Goal: Transaction & Acquisition: Download file/media

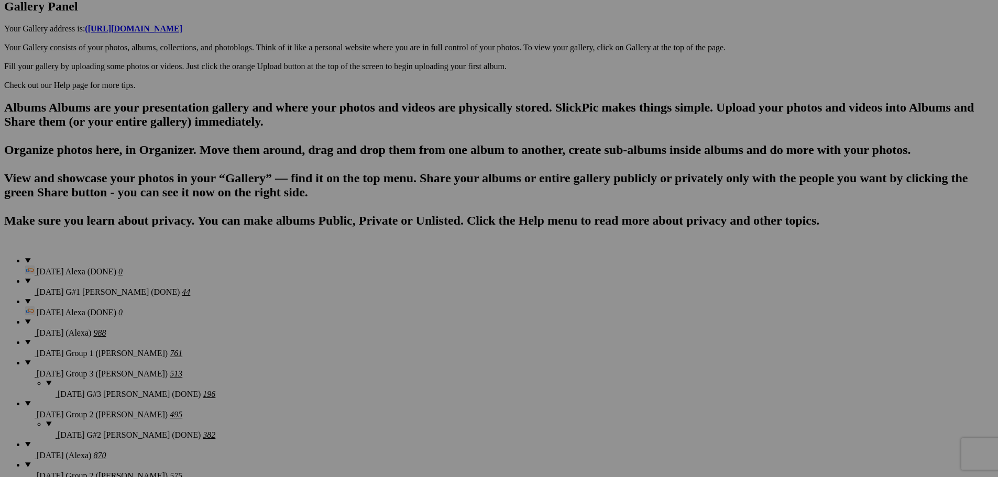
scroll to position [549, 0]
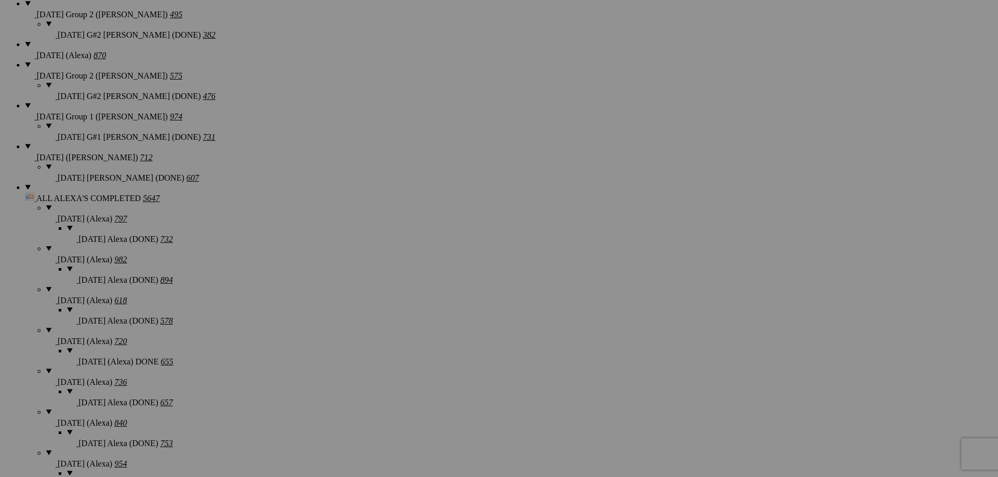
scroll to position [968, 0]
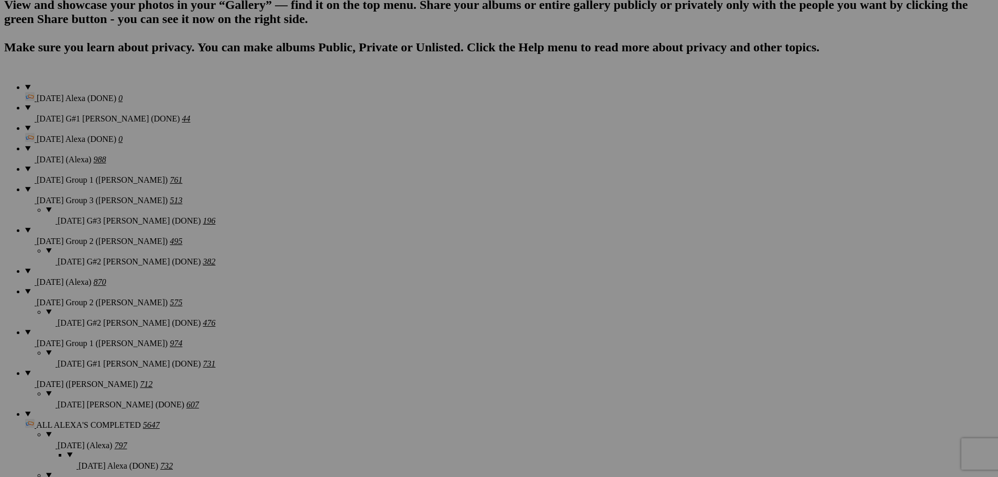
scroll to position [654, 0]
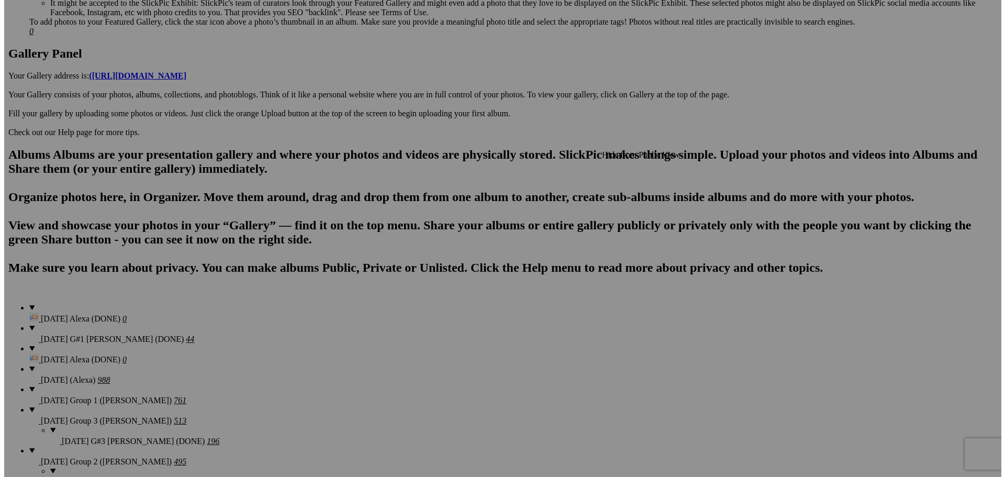
scroll to position [497, 0]
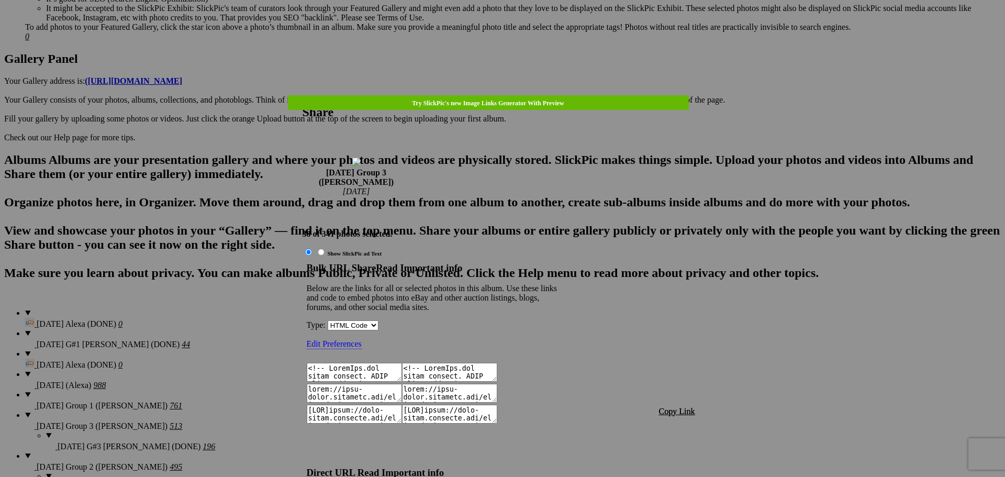
click at [678, 407] on span "Copy Link" at bounding box center [677, 411] width 36 height 9
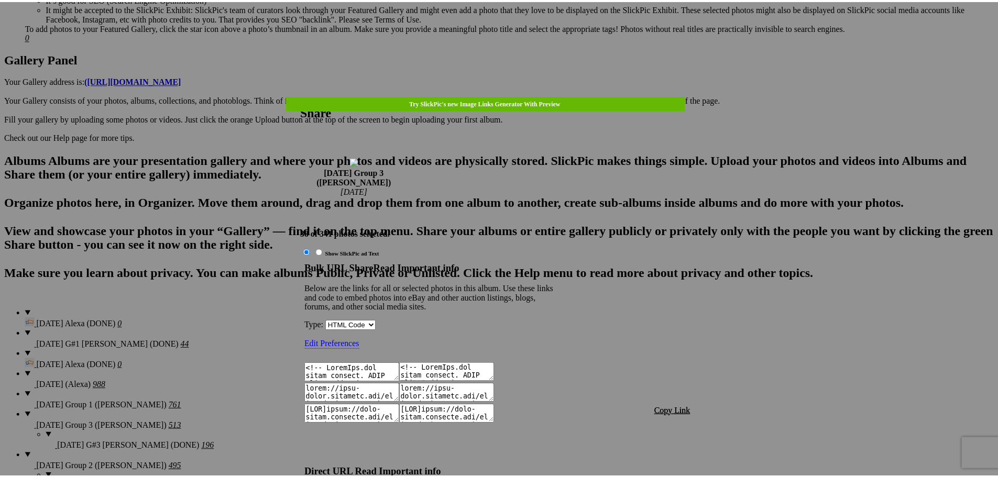
scroll to position [1274, 0]
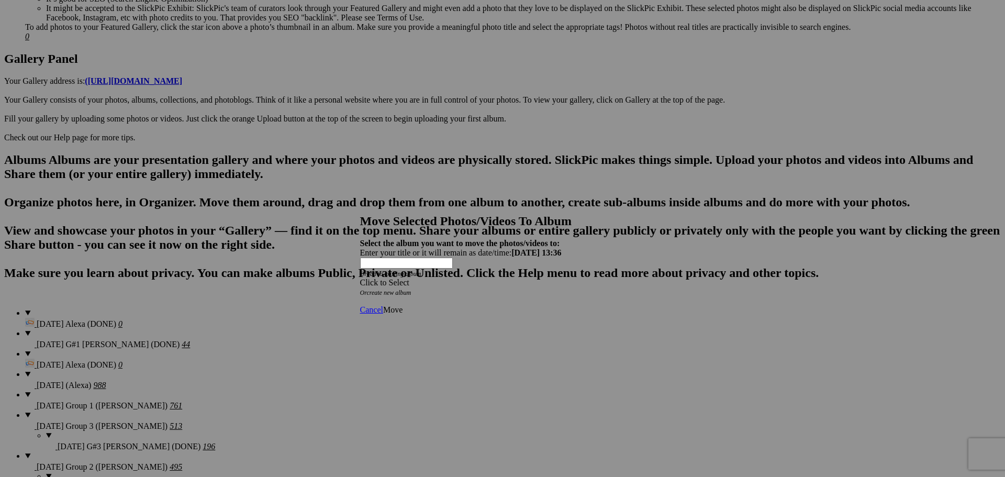
click at [537, 278] on div "Click to Select" at bounding box center [499, 282] width 278 height 9
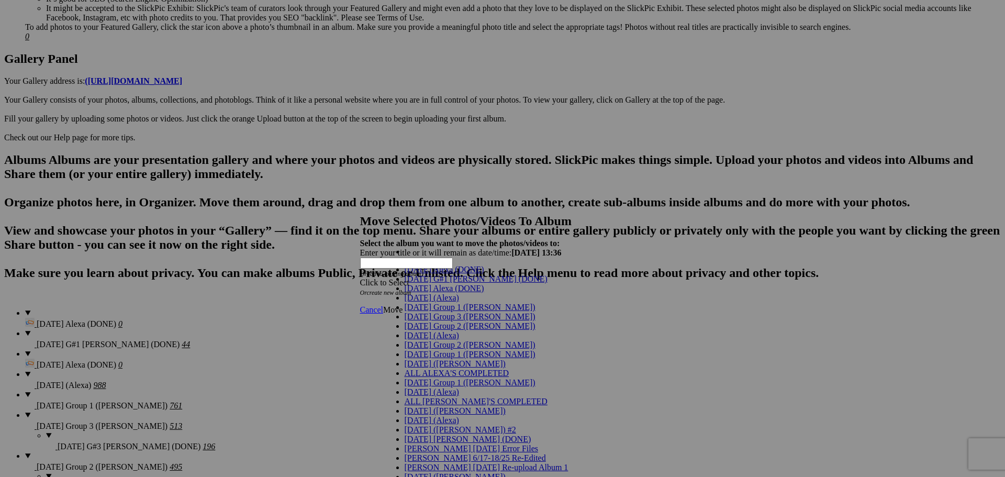
click at [415, 321] on span "[DATE] Group 3 ([PERSON_NAME])" at bounding box center [470, 316] width 131 height 9
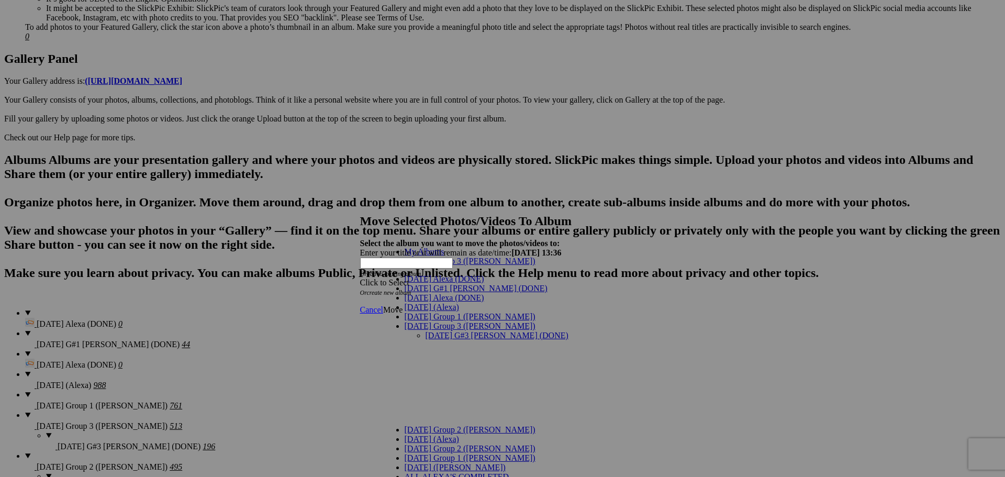
click at [490, 331] on link "[DATE] G#3 [PERSON_NAME] (DONE)" at bounding box center [497, 335] width 143 height 9
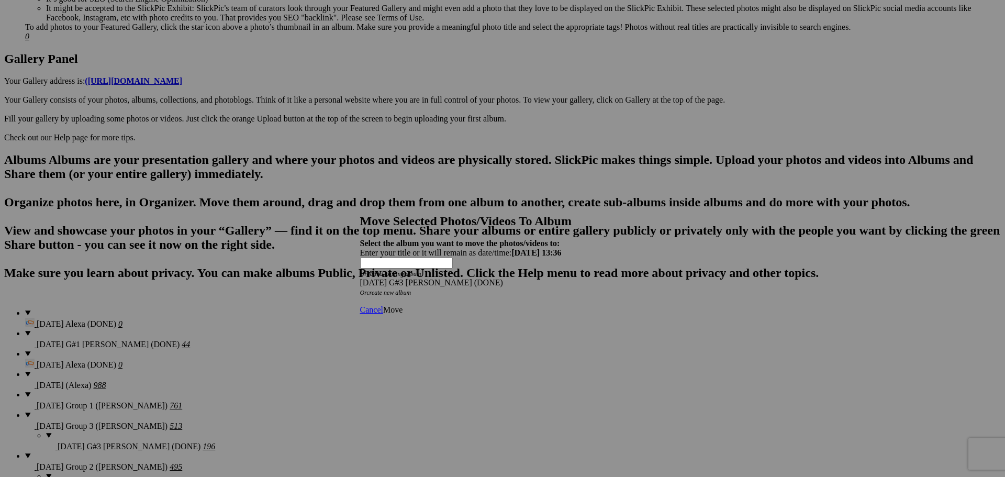
click at [403, 305] on span "Move" at bounding box center [392, 309] width 19 height 9
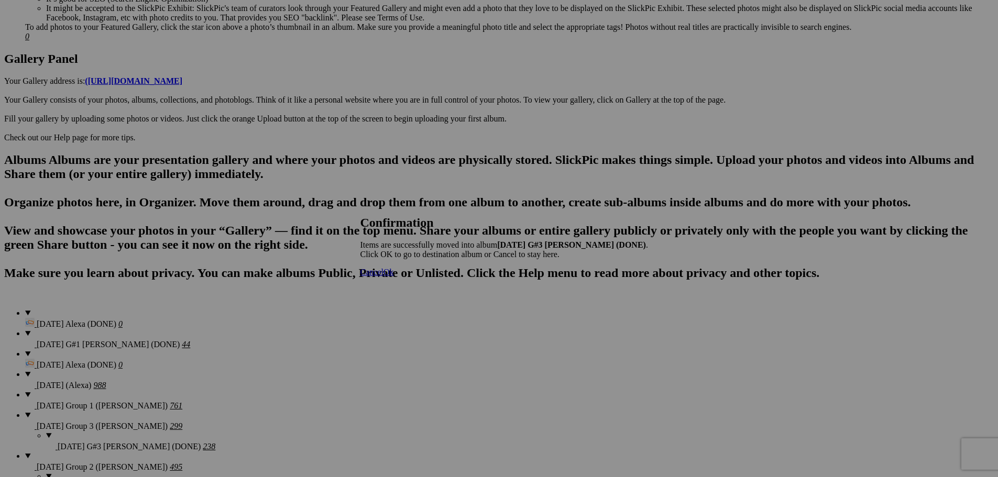
click at [383, 276] on span "Cancel" at bounding box center [371, 272] width 23 height 9
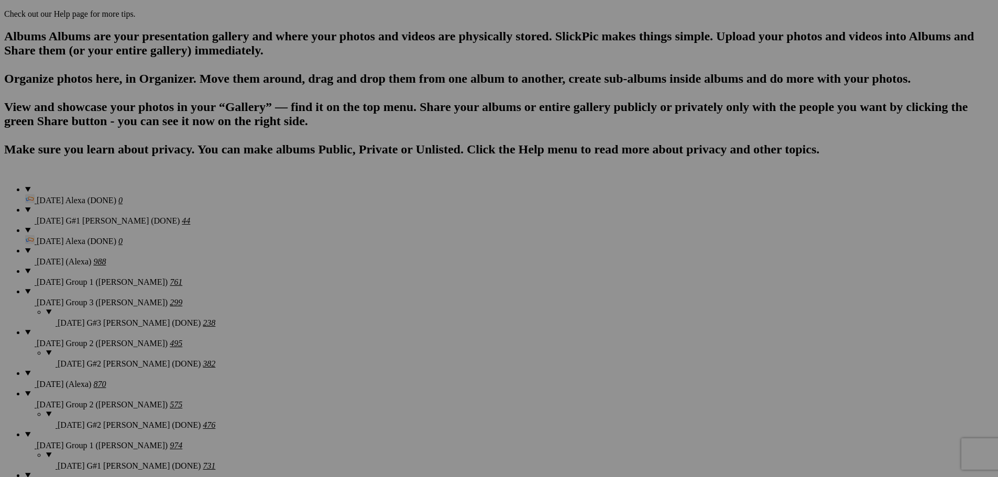
scroll to position [602, 0]
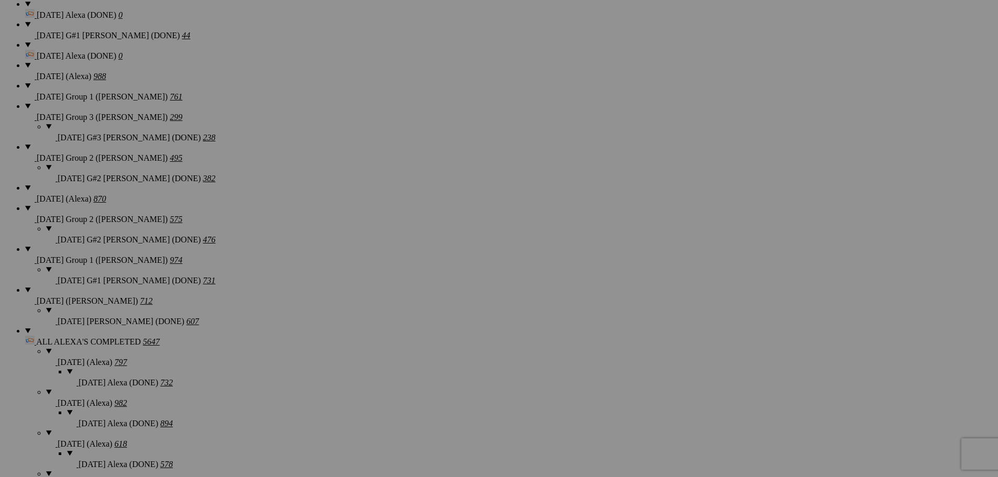
scroll to position [968, 0]
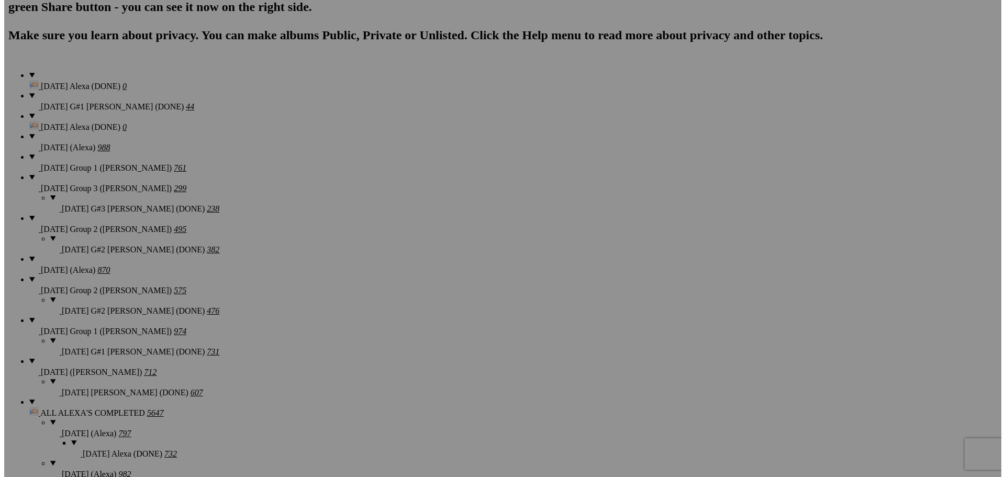
scroll to position [706, 0]
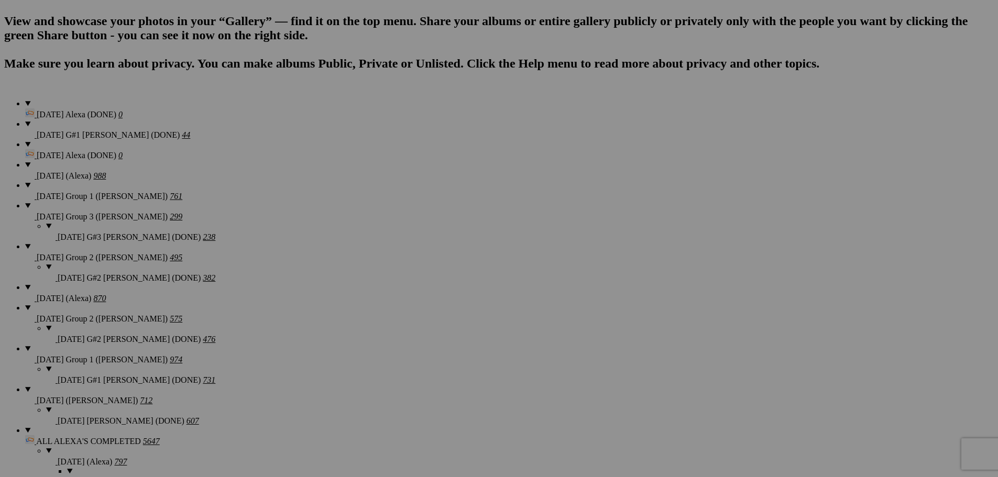
type textarea "<!-- SlickPic.com image hosting. HTML Bulk Share code Starts Here --> <div styl…"
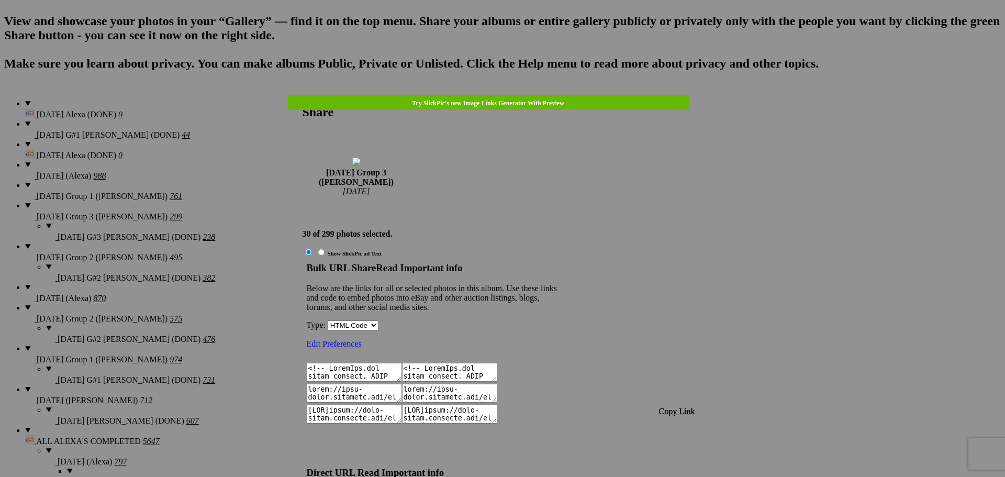
click at [681, 407] on span "Copy Link" at bounding box center [677, 411] width 36 height 9
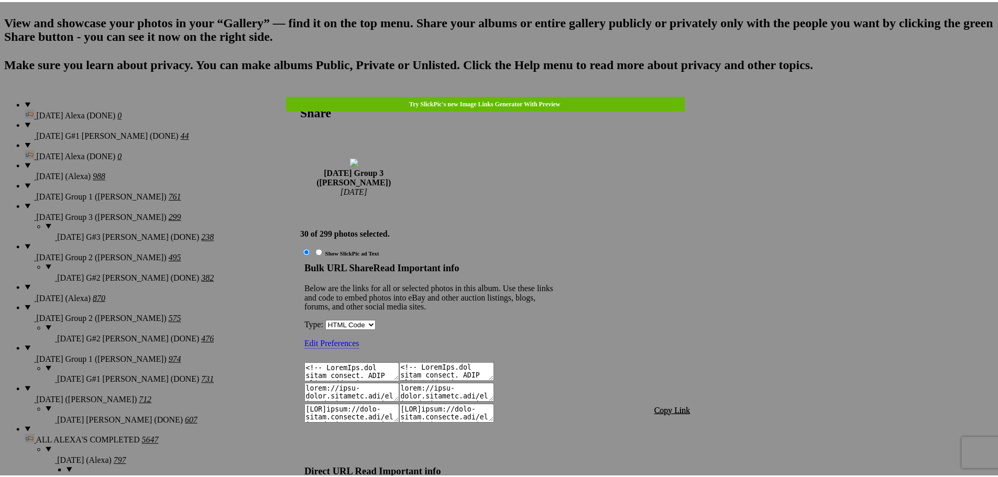
scroll to position [1005, 0]
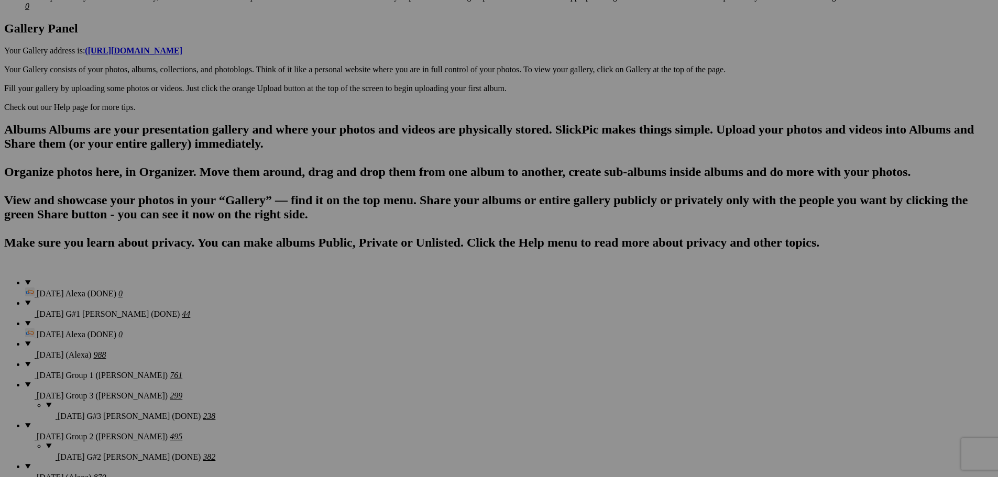
scroll to position [497, 0]
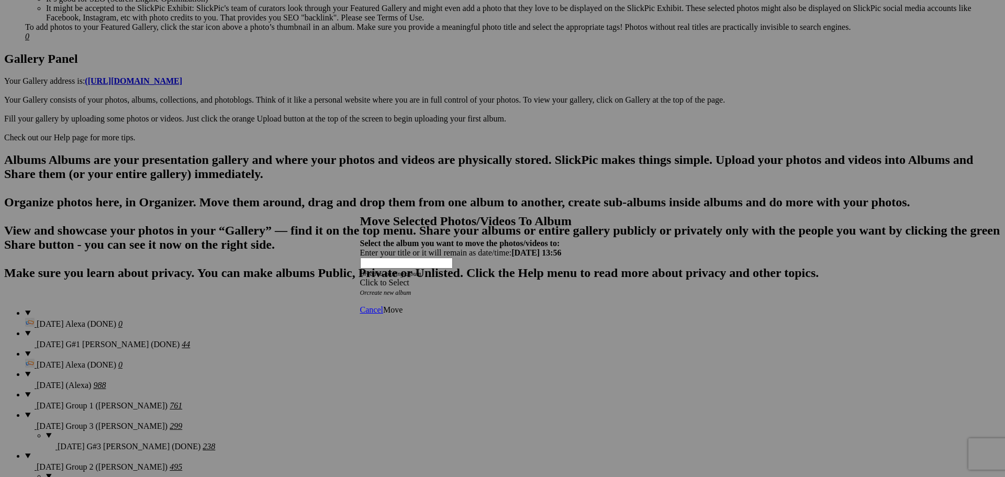
click at [441, 278] on div "Click to Select" at bounding box center [499, 282] width 278 height 9
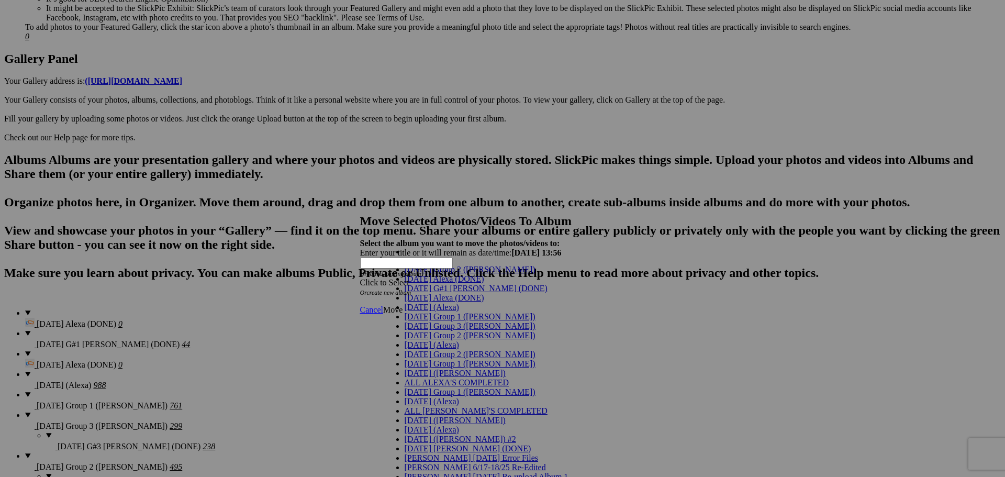
click at [419, 330] on span "[DATE] Group 3 ([PERSON_NAME])" at bounding box center [470, 326] width 131 height 9
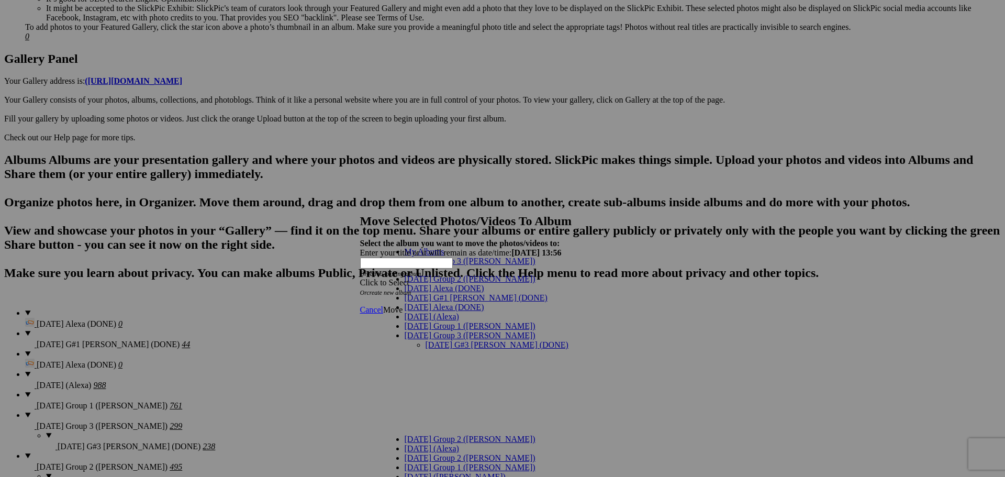
click at [428, 340] on link "[DATE] G#3 [PERSON_NAME] (DONE)" at bounding box center [497, 344] width 143 height 9
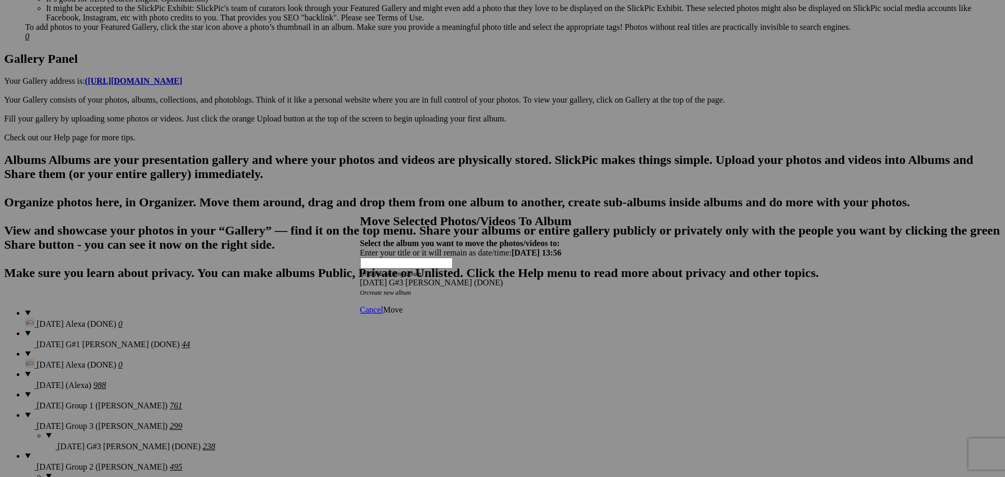
click at [403, 305] on span "Move" at bounding box center [392, 309] width 19 height 9
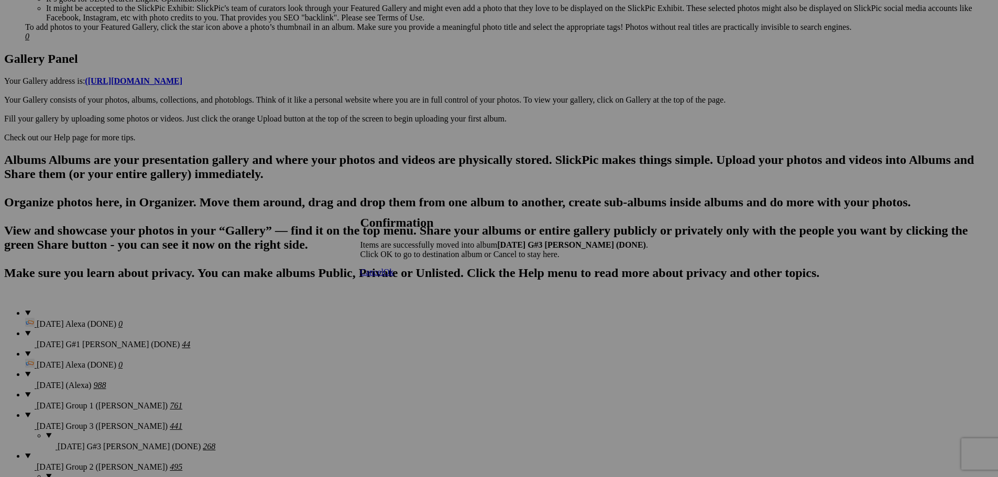
click at [383, 276] on span "Cancel" at bounding box center [371, 272] width 23 height 9
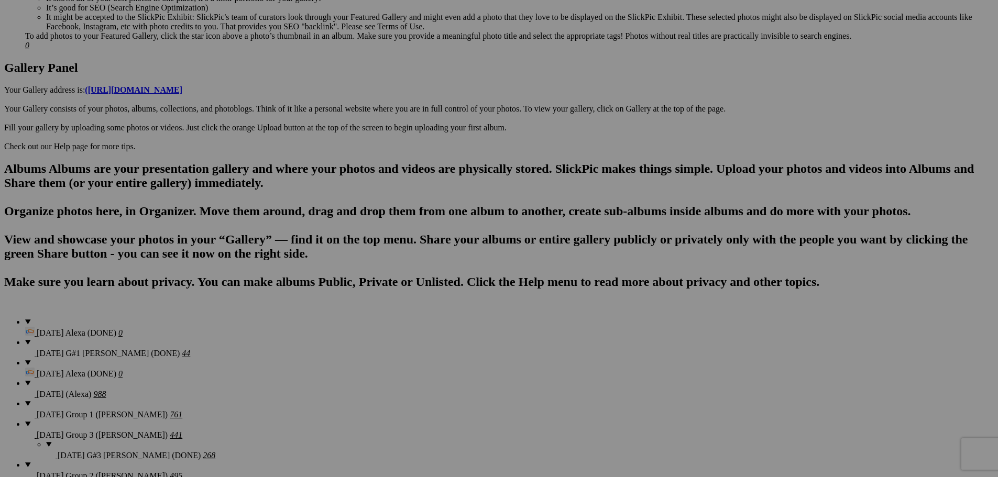
scroll to position [445, 0]
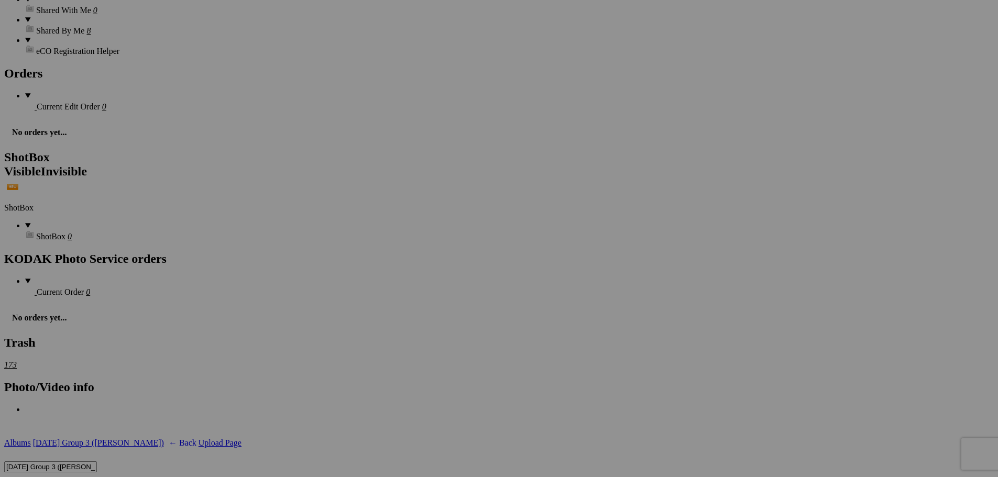
scroll to position [3168, 0]
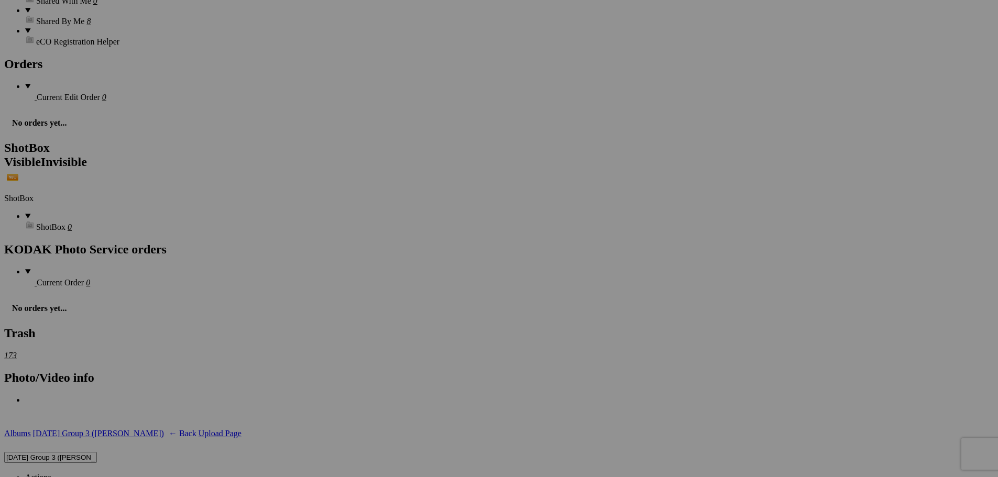
click at [0, 0] on div "Comments Photo Details" at bounding box center [0, 0] width 0 height 0
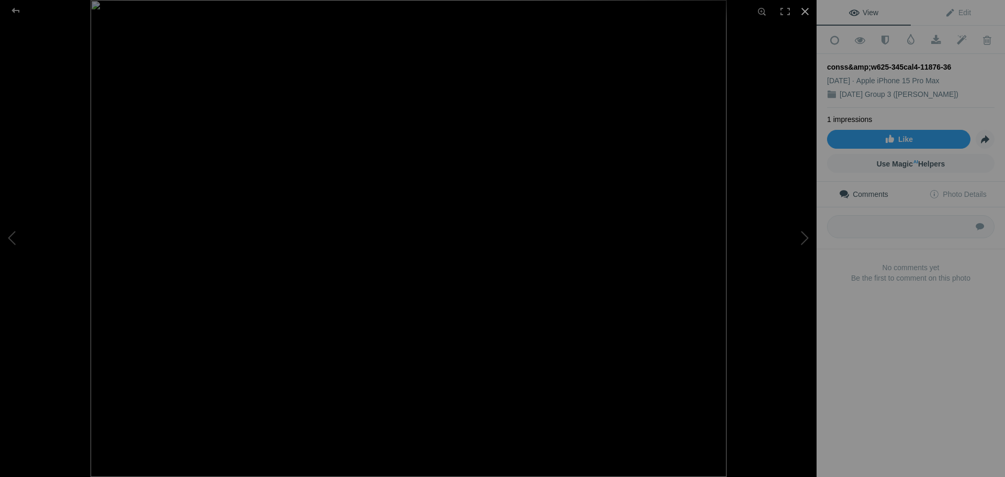
click at [810, 8] on div at bounding box center [805, 11] width 23 height 23
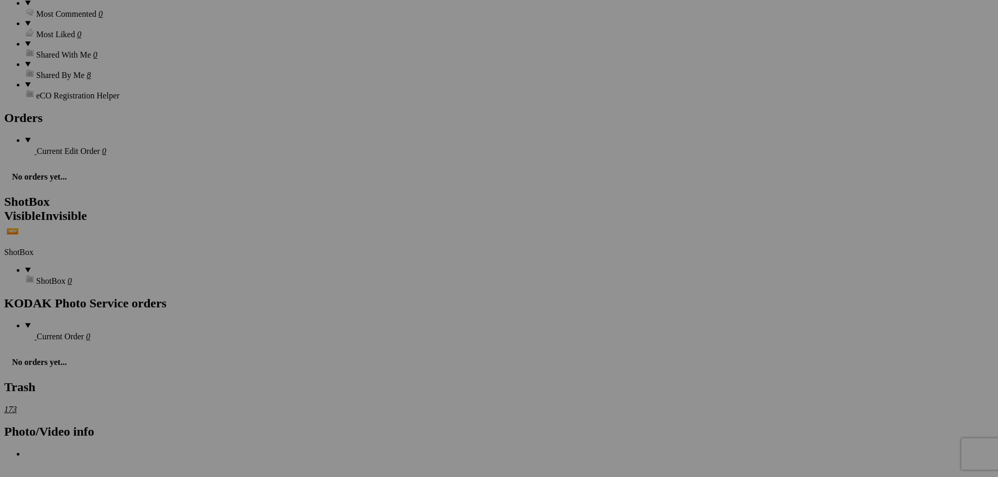
scroll to position [3115, 0]
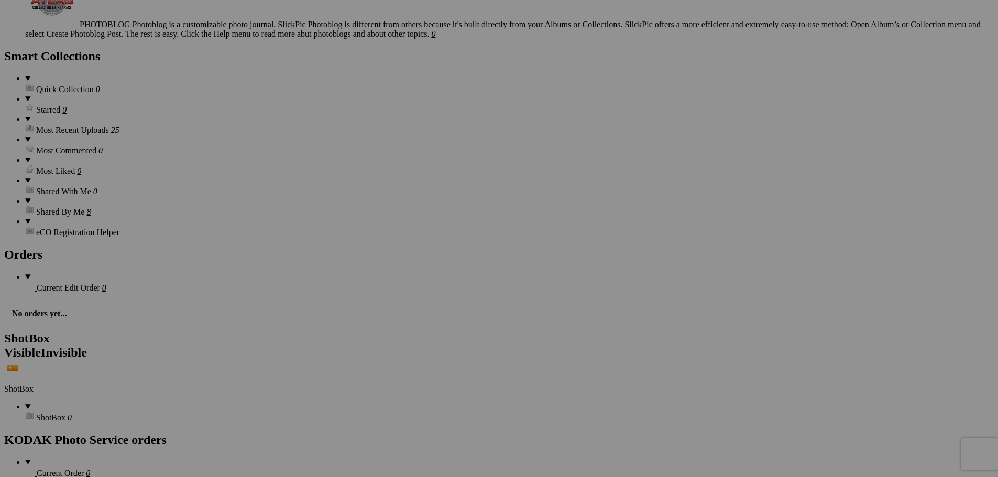
scroll to position [2958, 0]
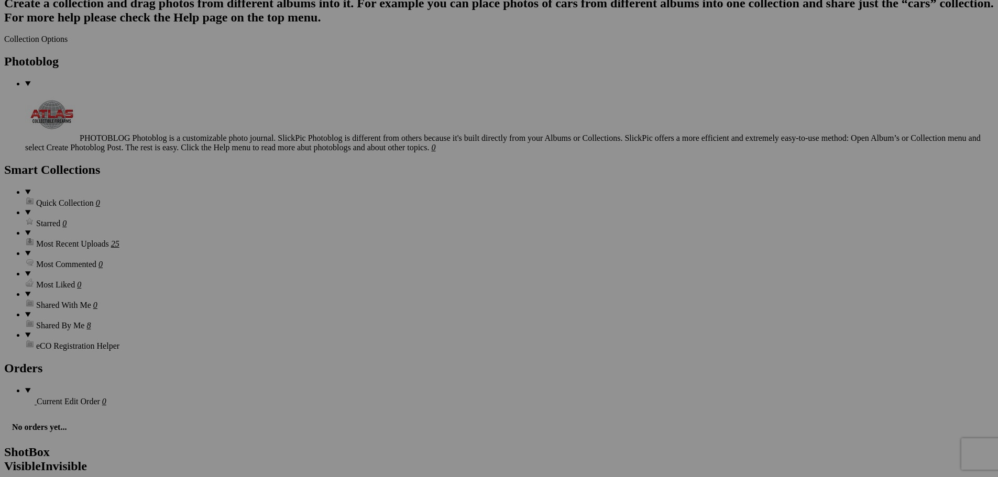
scroll to position [2853, 0]
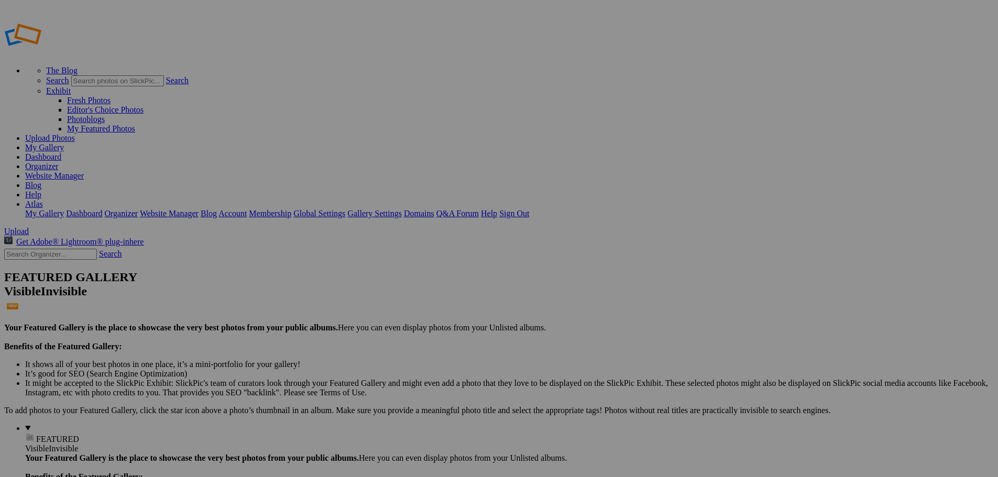
type input "[DATE] Group 3 ([PERSON_NAME])"
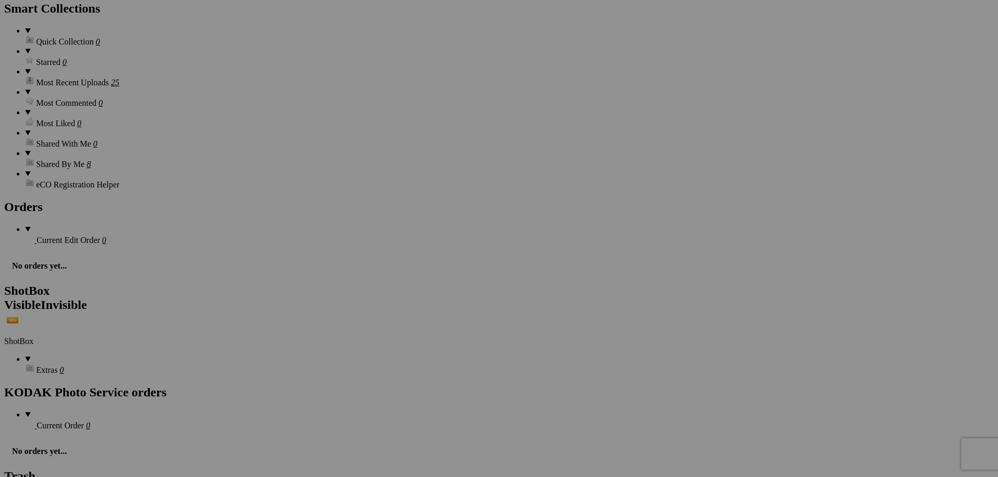
scroll to position [3080, 0]
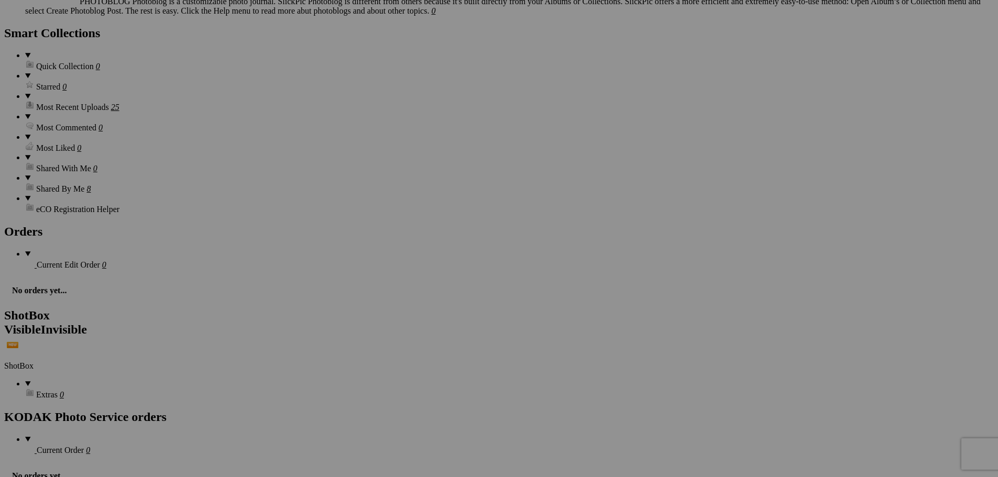
scroll to position [2975, 0]
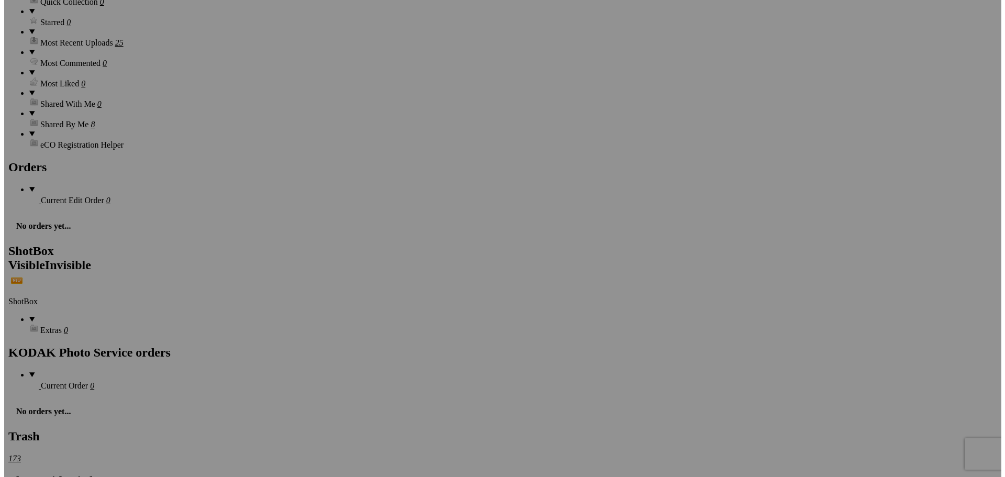
scroll to position [3132, 0]
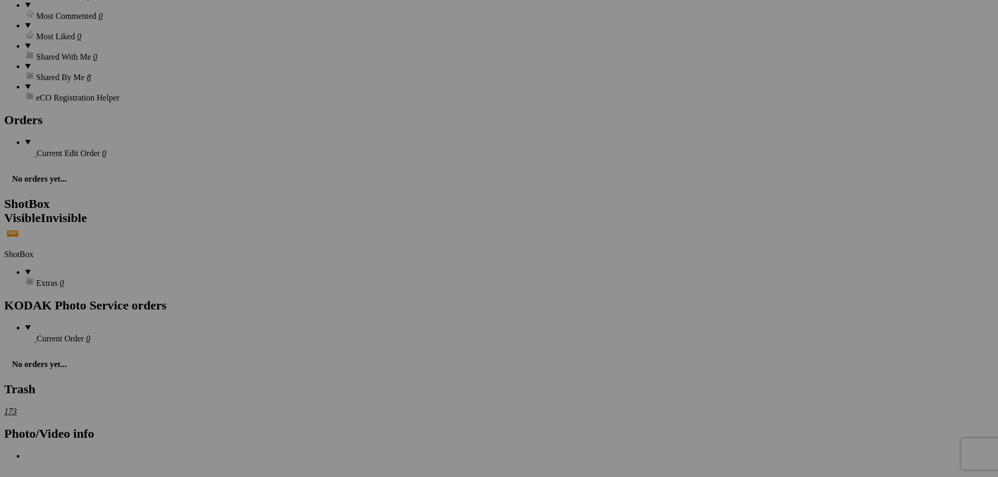
type textarea "<!-- SlickPic.com image hosting. HTML Bulk Share code Starts Here --> <div styl…"
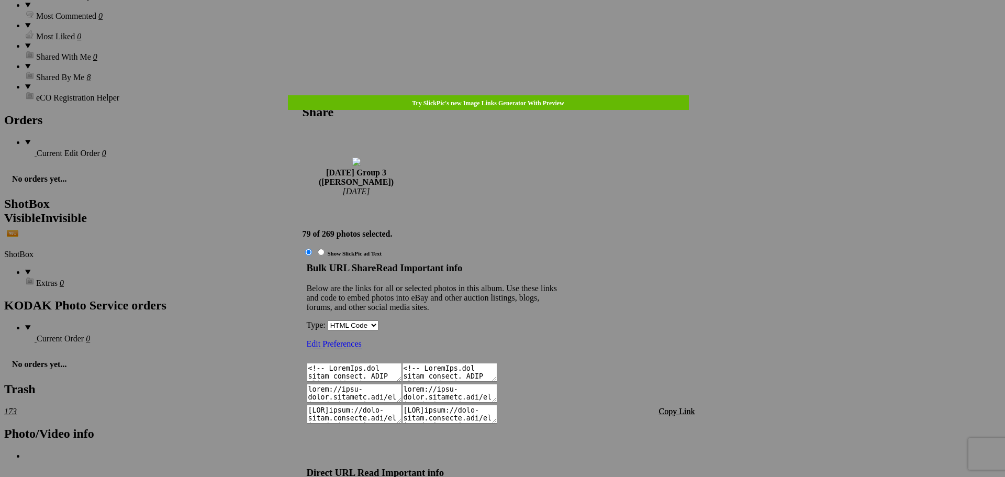
click at [667, 407] on span "Copy Link" at bounding box center [677, 411] width 36 height 9
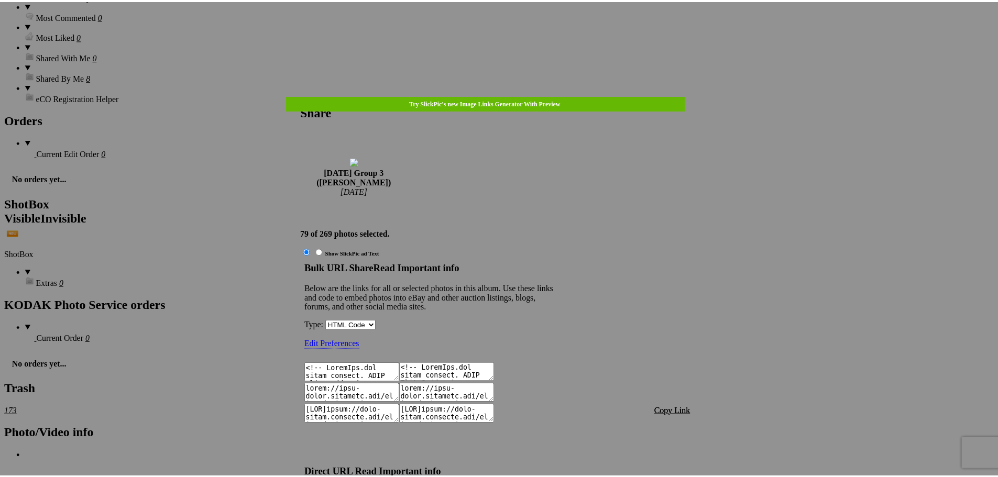
scroll to position [2262, 0]
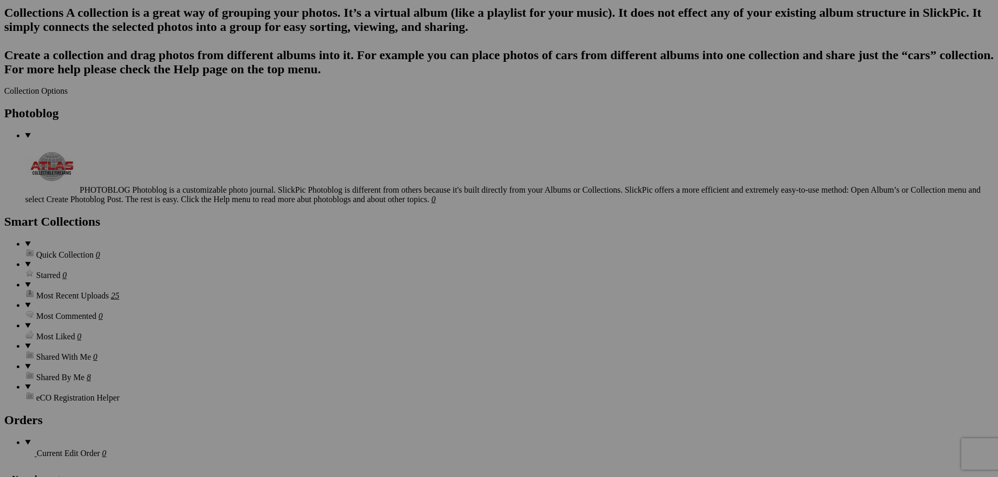
scroll to position [2818, 0]
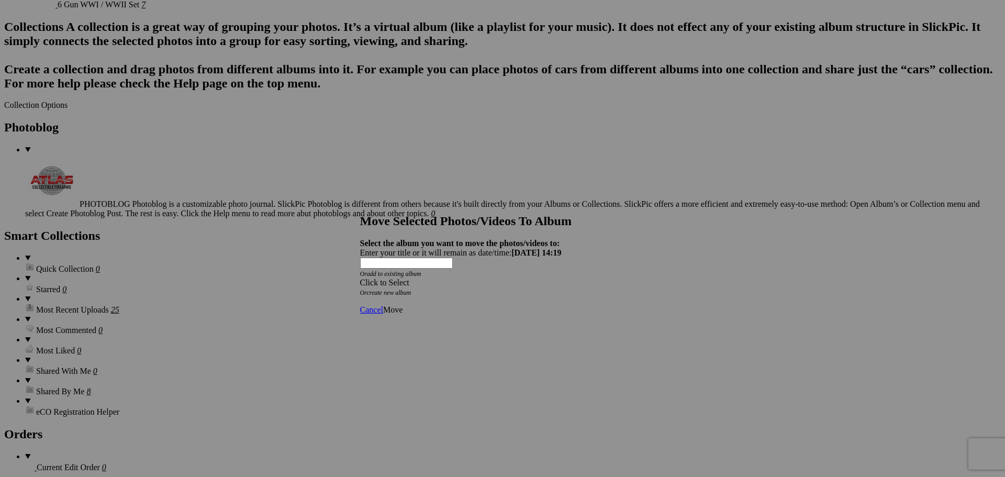
click at [383, 305] on span "Cancel" at bounding box center [371, 309] width 23 height 9
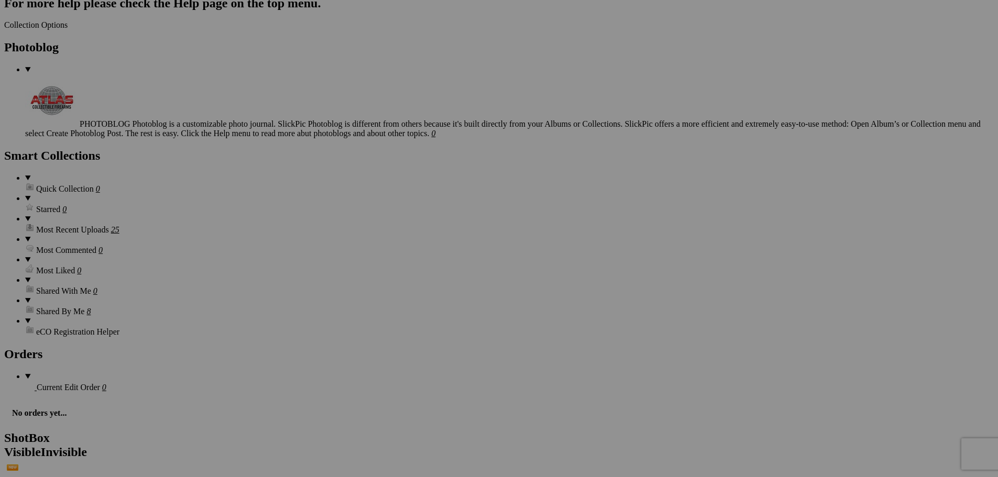
scroll to position [2828, 0]
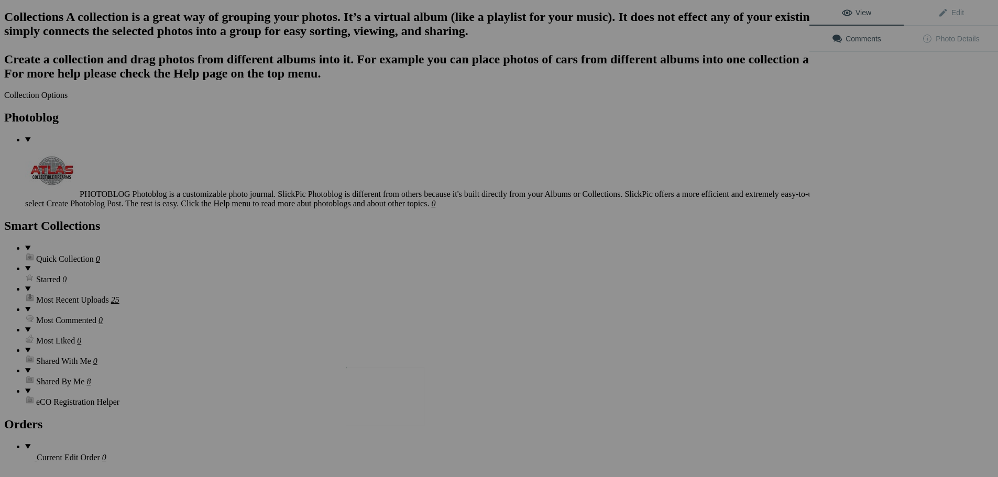
click at [392, 381] on img at bounding box center [385, 396] width 79 height 59
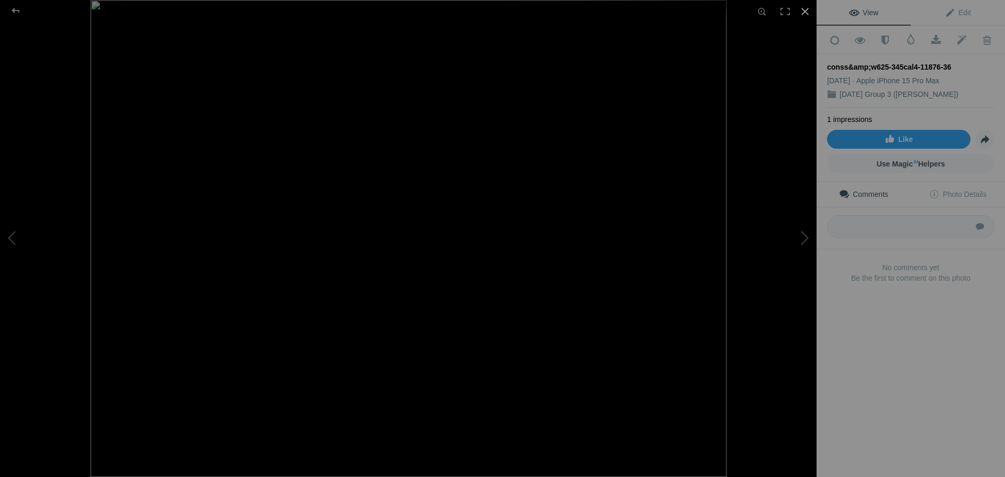
click at [803, 16] on div at bounding box center [805, 11] width 23 height 23
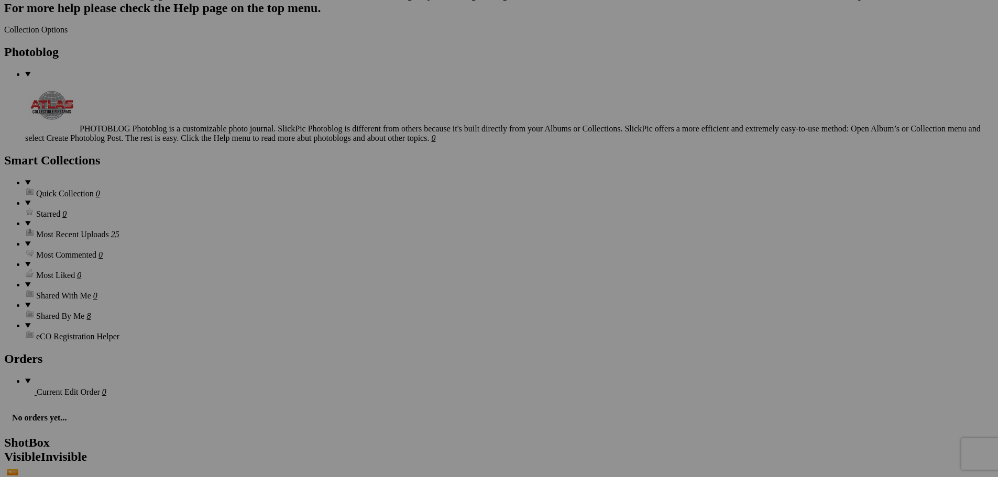
scroll to position [2855, 0]
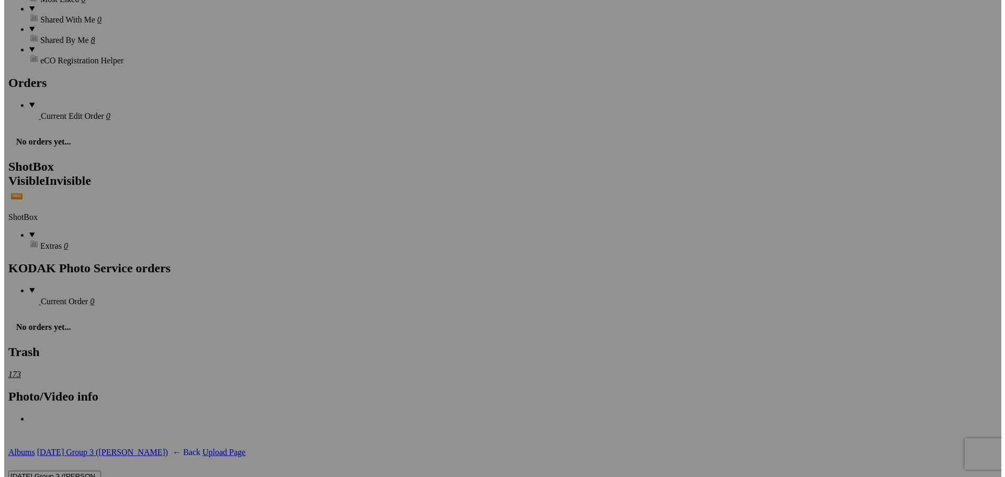
scroll to position [3170, 0]
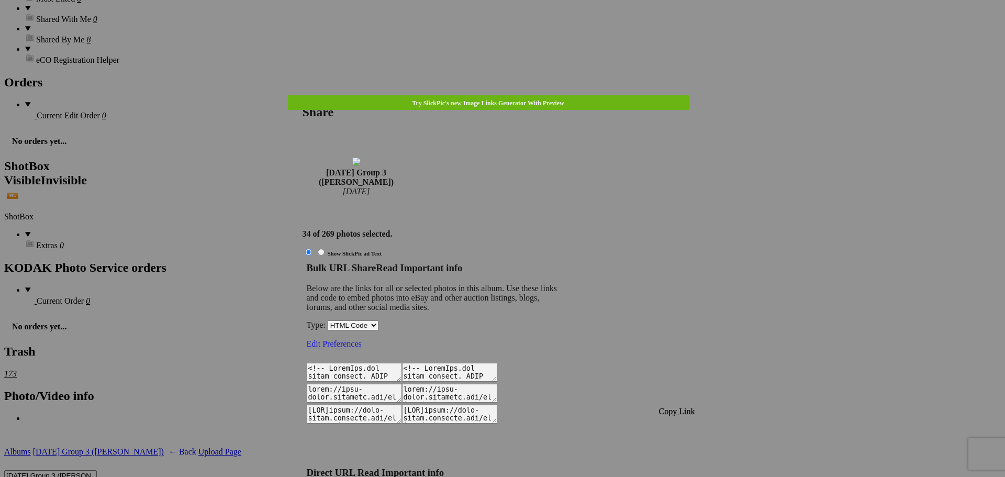
type textarea "<!-- SlickPic.com image hosting. HTML Bulk Share code Starts Here --> <div styl…"
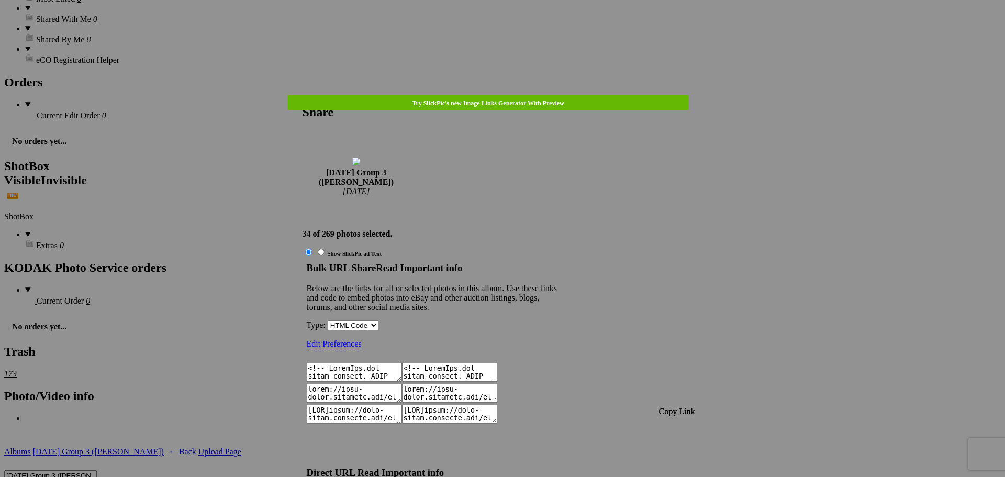
click at [671, 407] on span "Copy Link" at bounding box center [677, 411] width 36 height 9
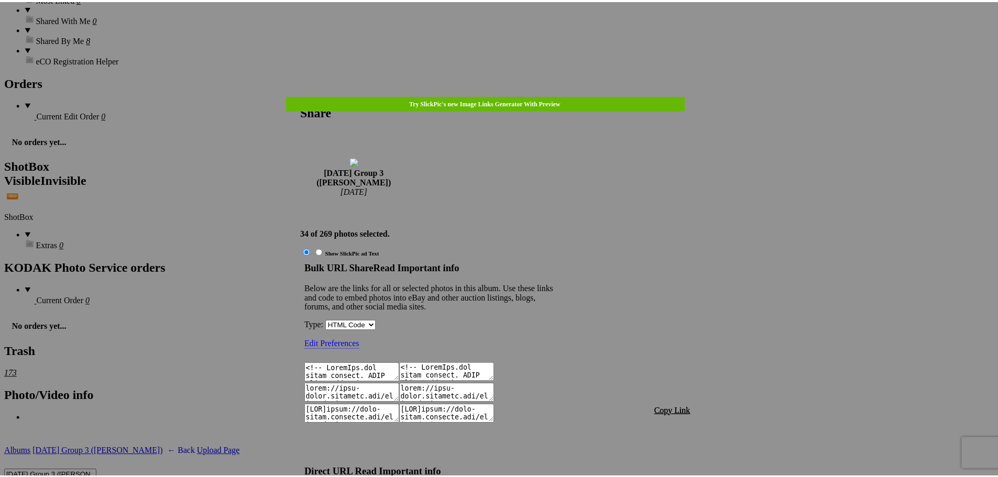
scroll to position [1139, 0]
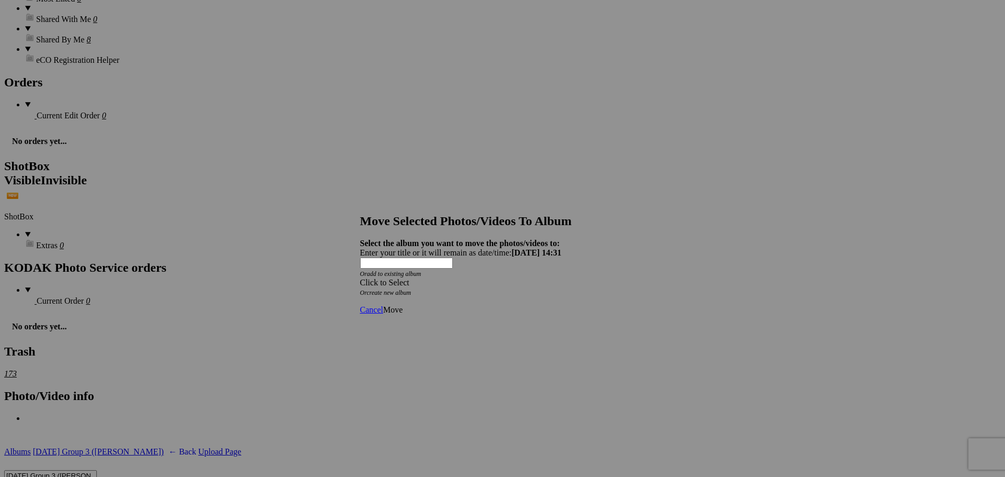
click at [508, 278] on div "Click to Select" at bounding box center [499, 282] width 278 height 9
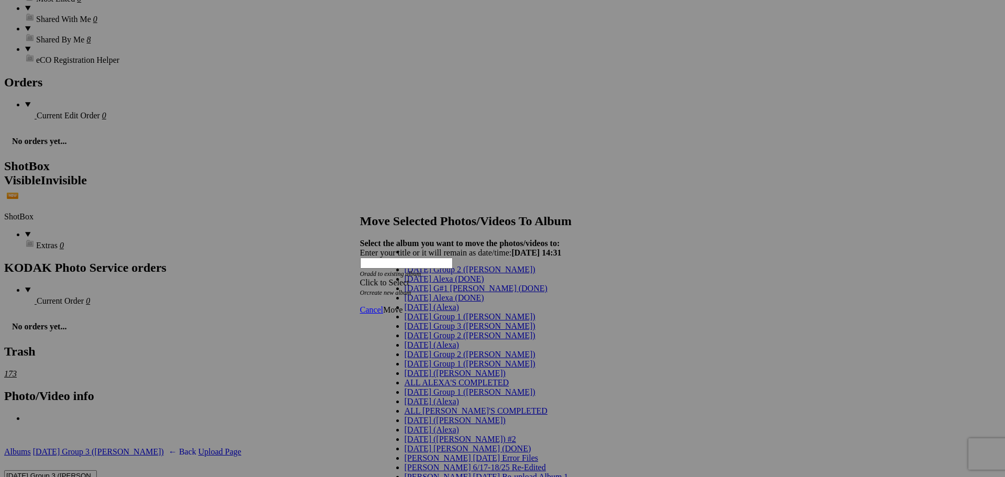
click at [430, 330] on span "[DATE] Group 3 ([PERSON_NAME])" at bounding box center [470, 326] width 131 height 9
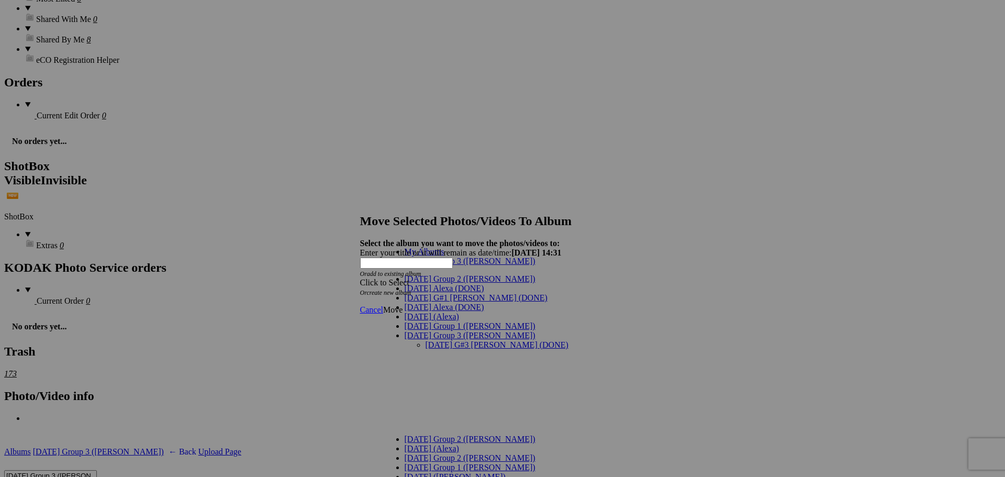
click at [436, 266] on ul "My Albums 9/18/25 Group 3 (Maria)" at bounding box center [475, 256] width 183 height 19
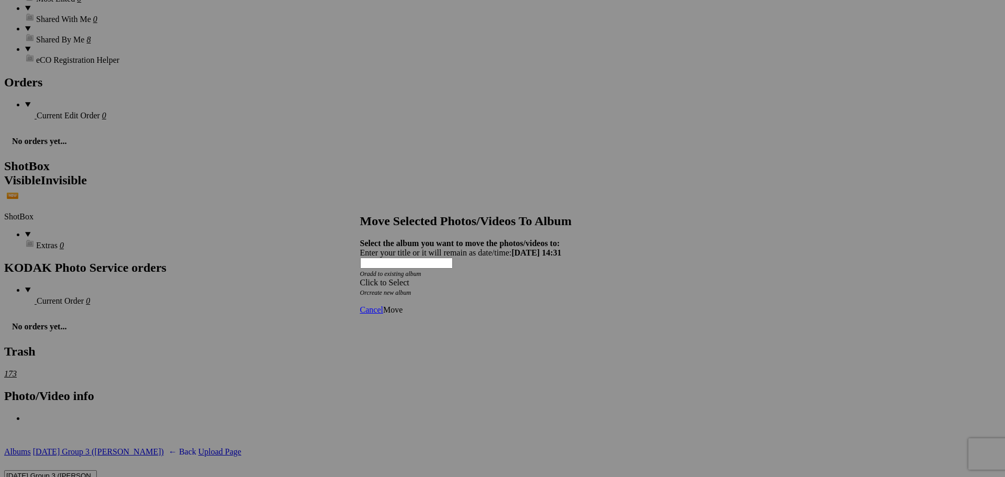
click at [434, 278] on div "Click to Select" at bounding box center [499, 282] width 278 height 9
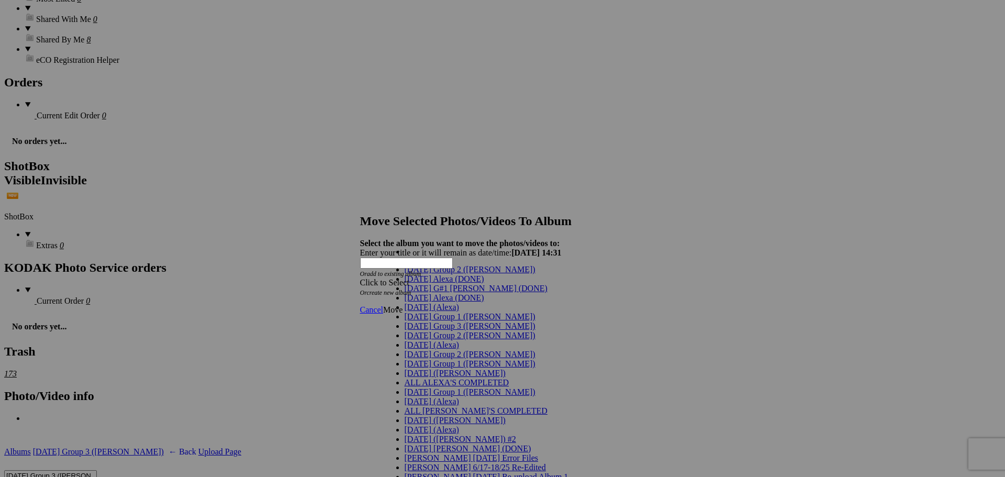
click at [431, 330] on span "[DATE] Group 3 ([PERSON_NAME])" at bounding box center [470, 326] width 131 height 9
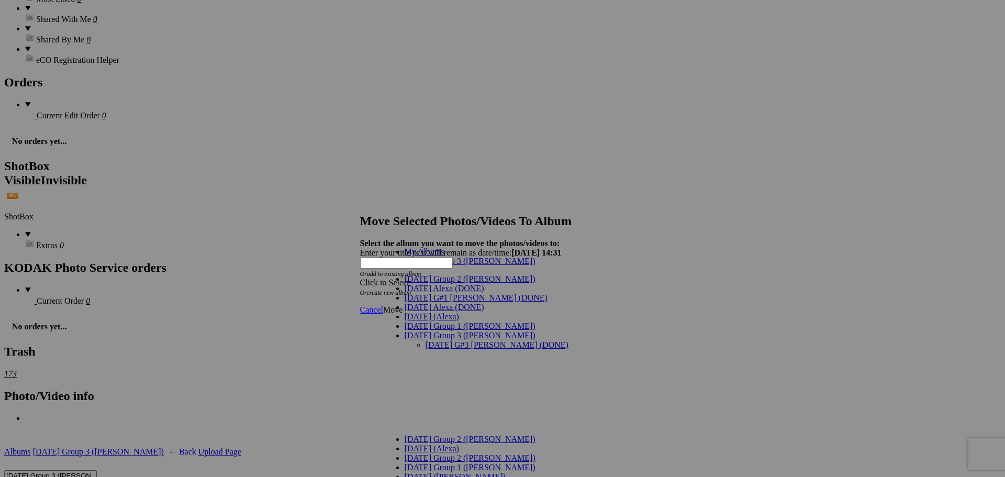
click at [426, 340] on link "[DATE] G#3 [PERSON_NAME] (DONE)" at bounding box center [497, 344] width 143 height 9
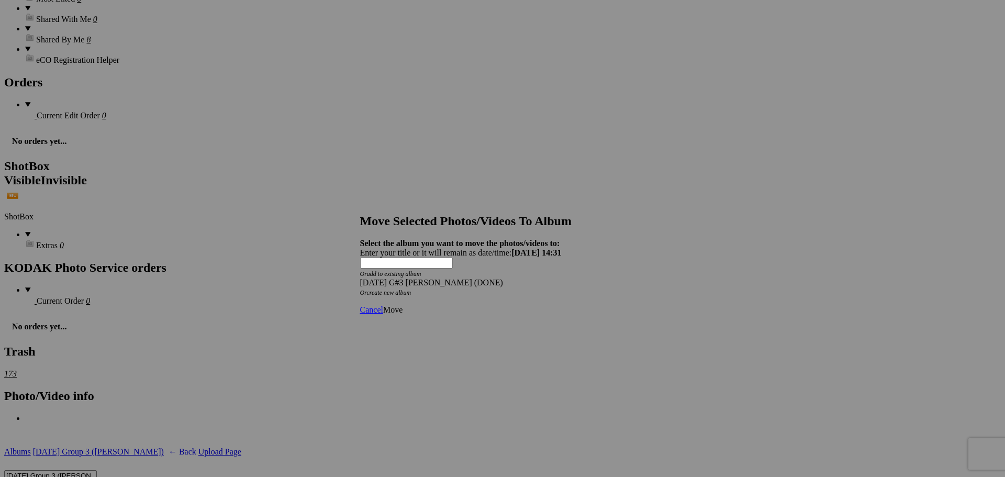
click at [403, 305] on span "Move" at bounding box center [392, 309] width 19 height 9
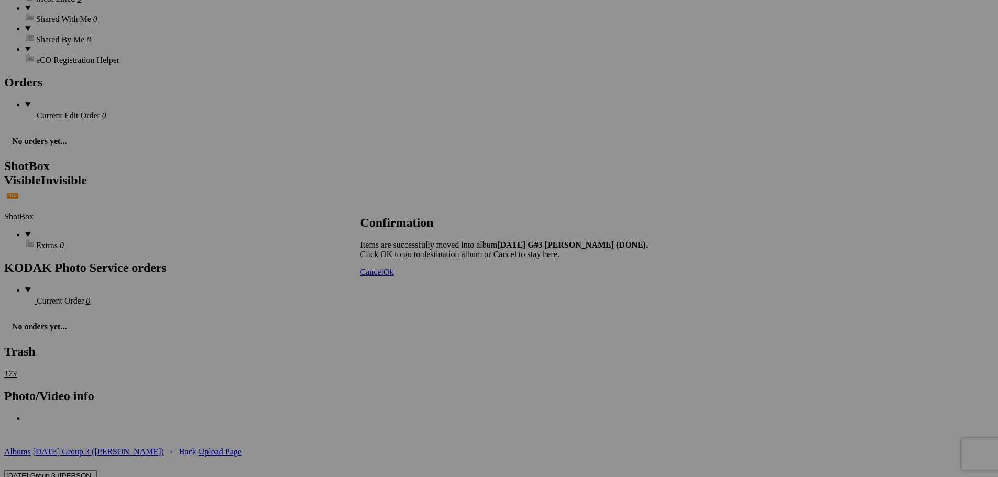
click at [383, 276] on span "Cancel" at bounding box center [371, 272] width 23 height 9
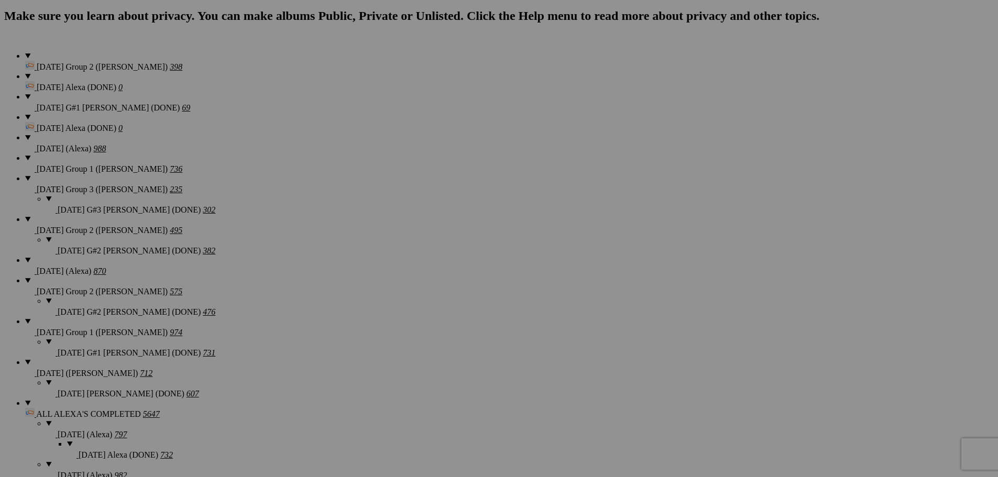
scroll to position [728, 0]
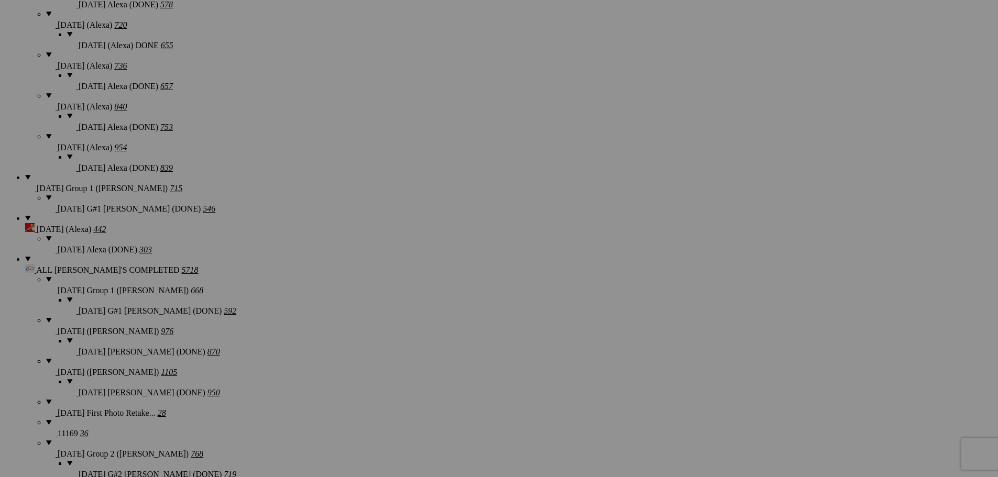
scroll to position [1304, 0]
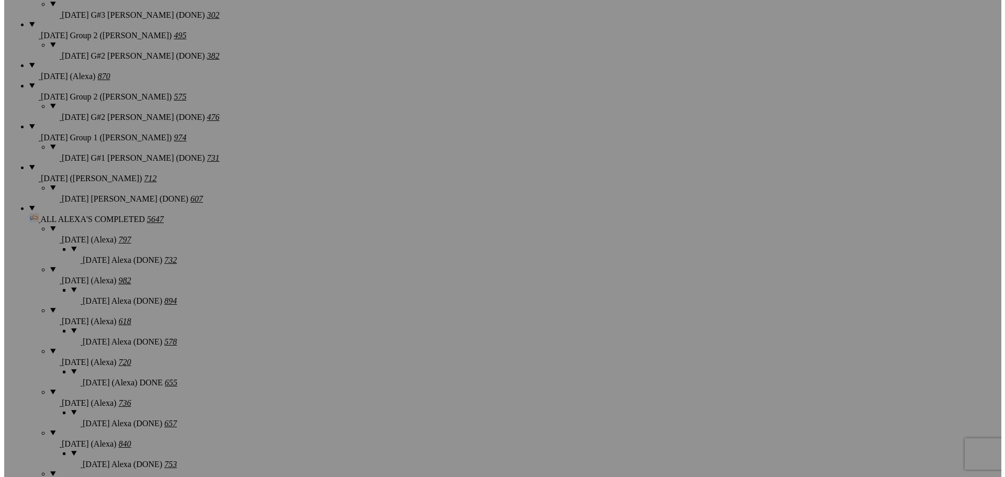
scroll to position [938, 0]
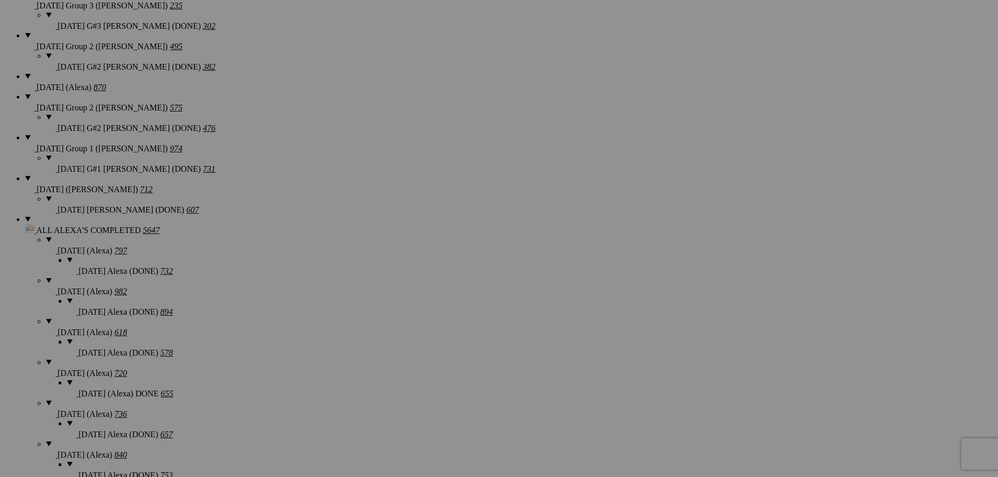
type textarea "<!-- SlickPic.com image hosting. HTML Bulk Share code Starts Here --> <div styl…"
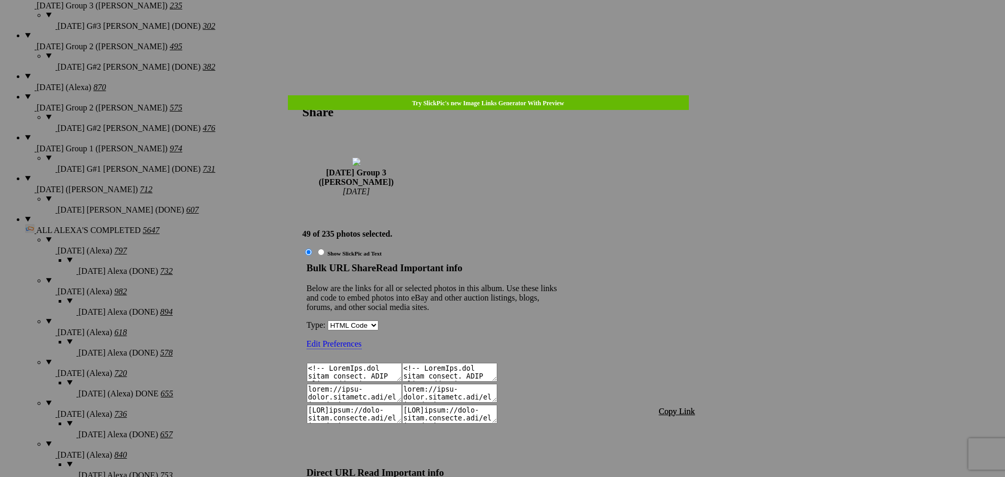
click at [678, 407] on span "Copy Link" at bounding box center [677, 411] width 36 height 9
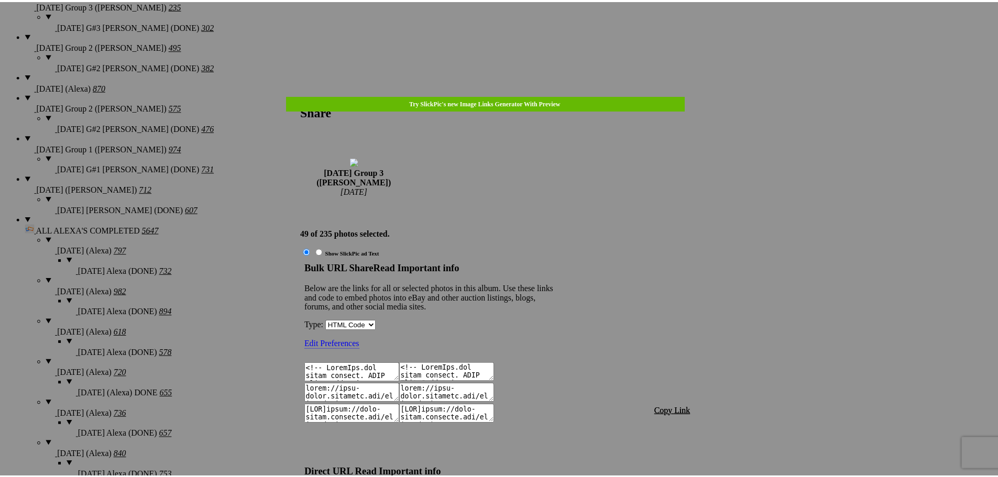
scroll to position [1433, 0]
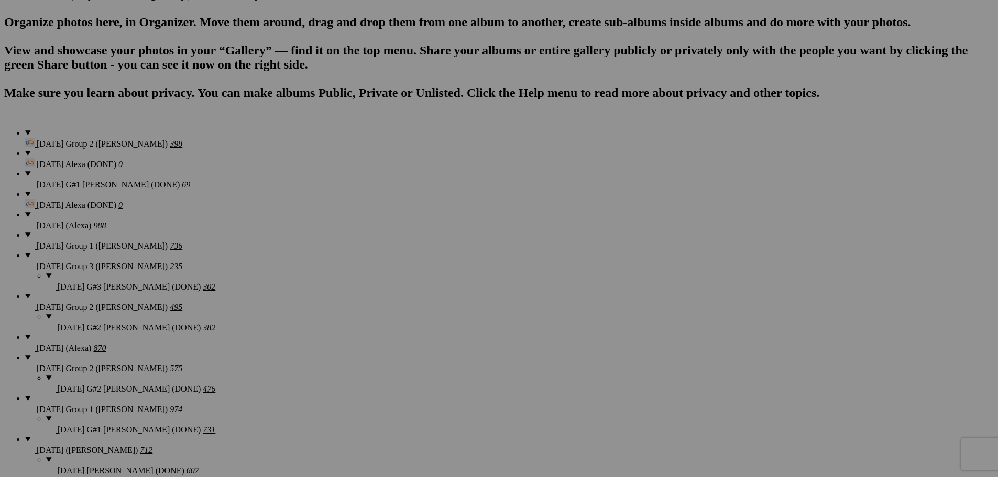
scroll to position [676, 0]
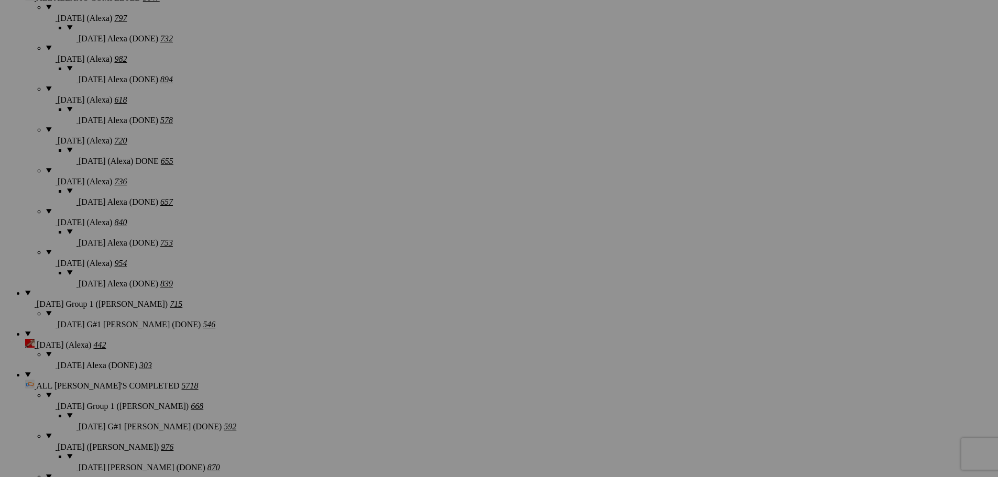
scroll to position [1252, 0]
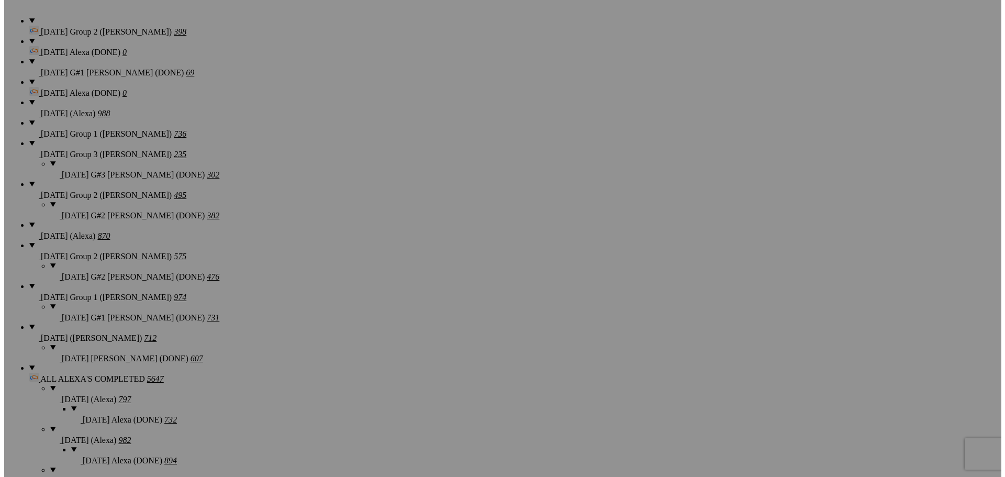
scroll to position [728, 0]
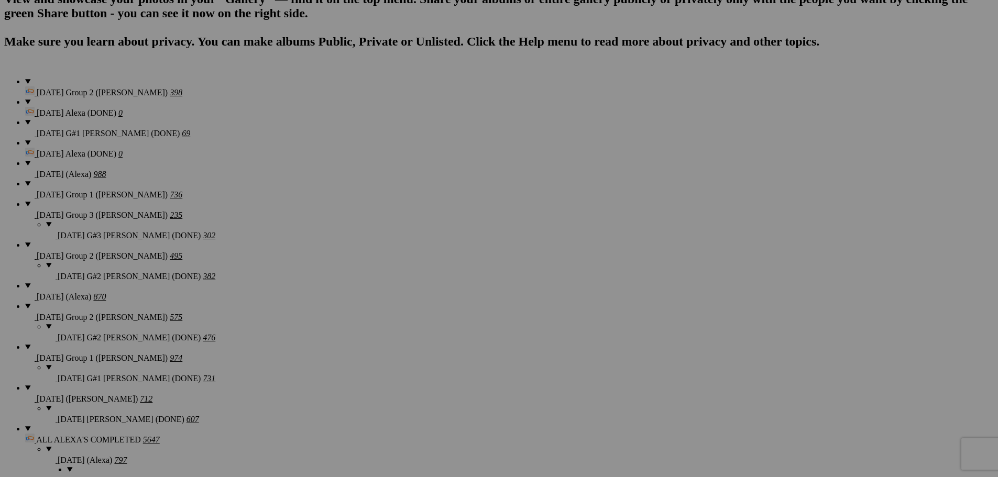
type textarea "<!-- SlickPic.com image hosting. HTML Bulk Share code Starts Here --> <div styl…"
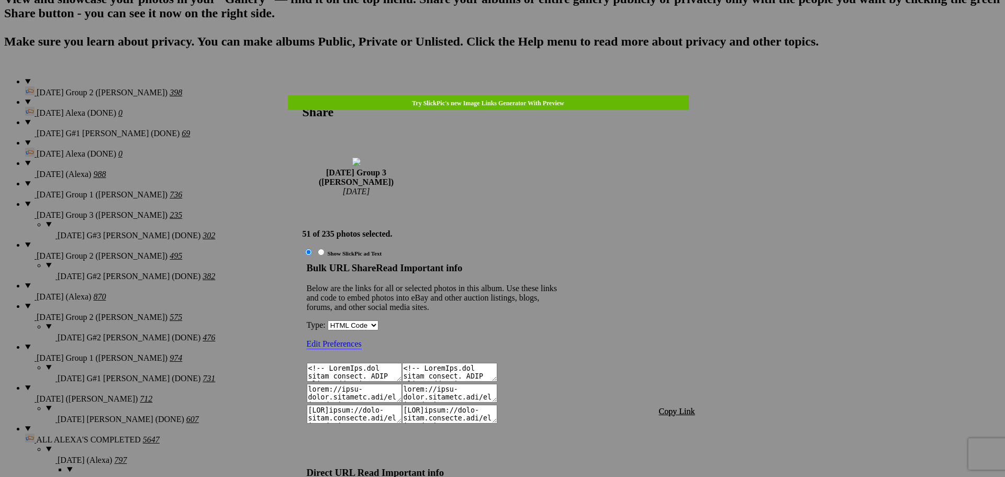
click at [673, 407] on span "Copy Link" at bounding box center [677, 411] width 36 height 9
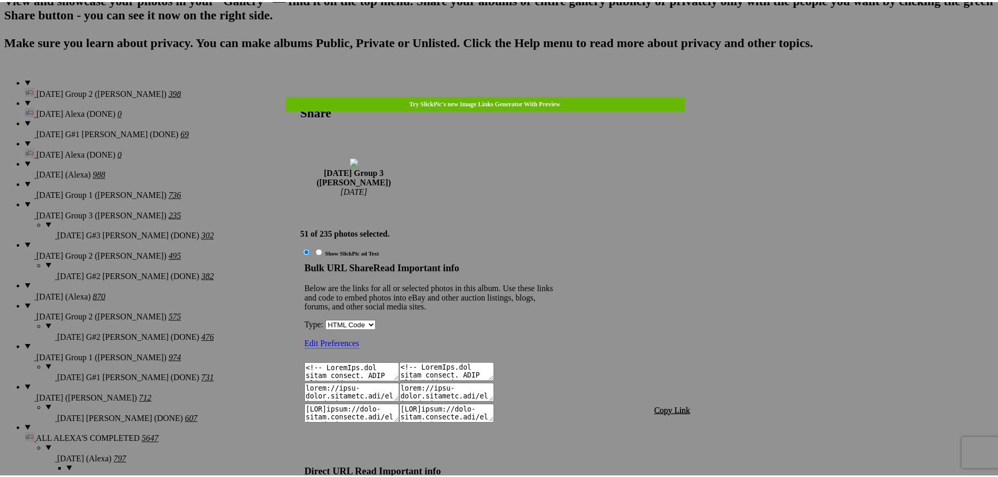
scroll to position [1701, 0]
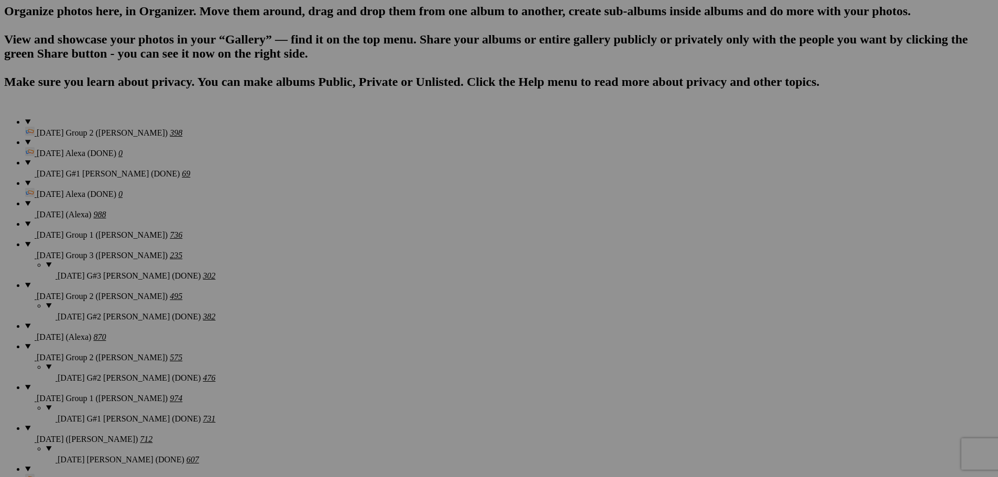
scroll to position [676, 0]
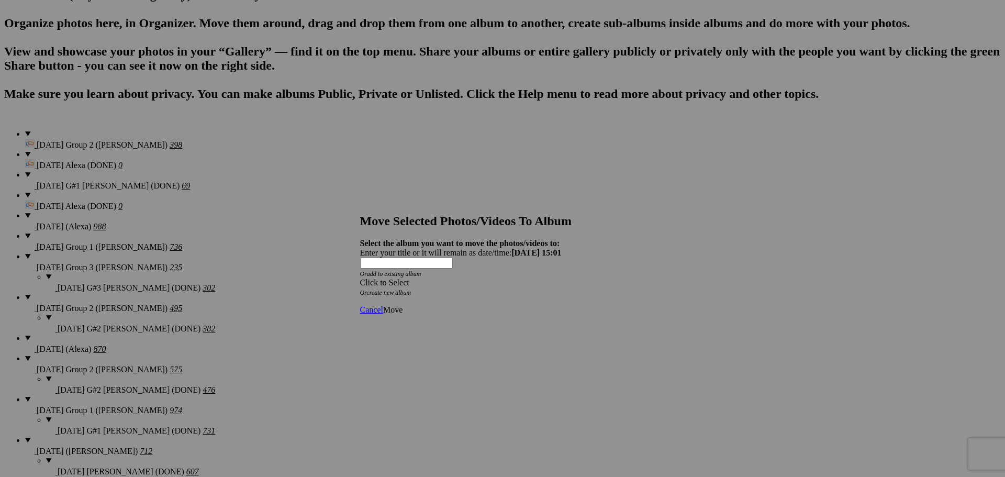
click at [476, 278] on div "Click to Select" at bounding box center [499, 282] width 278 height 9
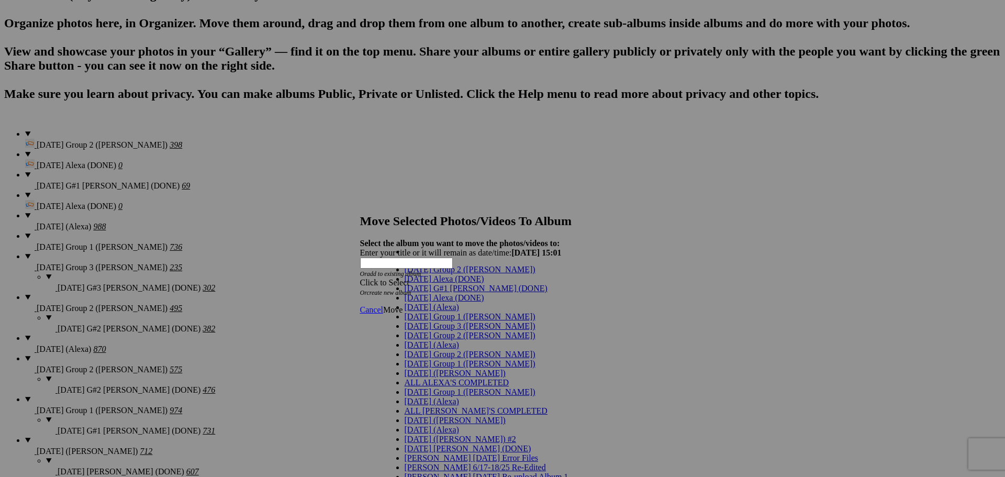
click at [408, 330] on span "[DATE] Group 3 ([PERSON_NAME])" at bounding box center [470, 326] width 131 height 9
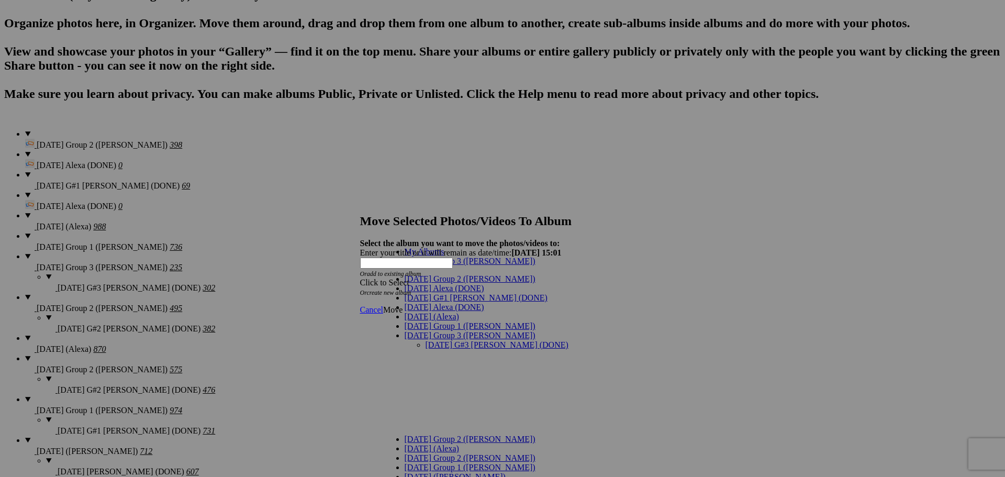
click at [426, 340] on link "[DATE] G#3 [PERSON_NAME] (DONE)" at bounding box center [497, 344] width 143 height 9
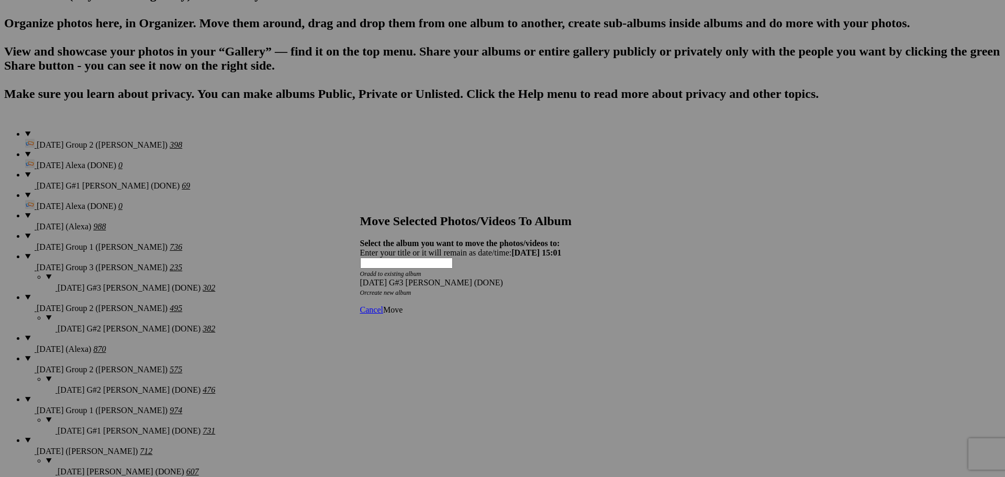
click at [403, 305] on span "Move" at bounding box center [392, 309] width 19 height 9
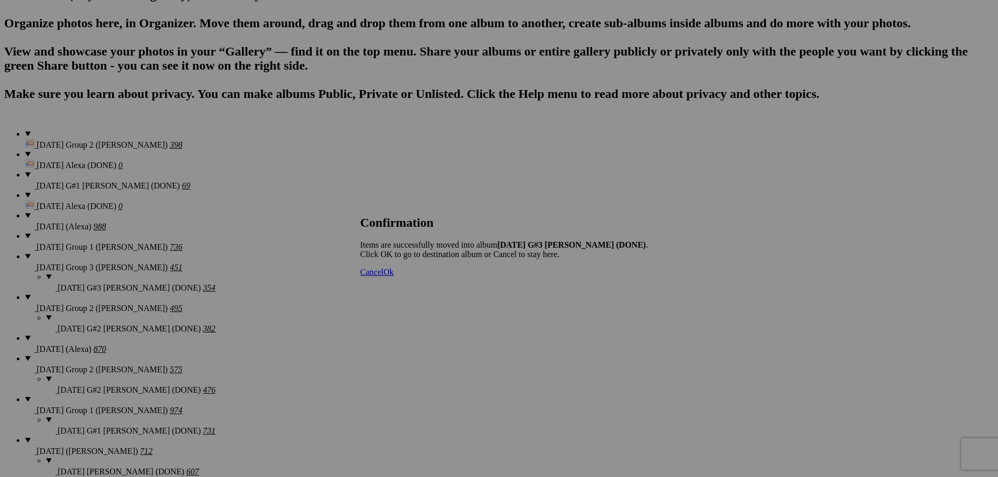
click at [383, 276] on span "Cancel" at bounding box center [371, 272] width 23 height 9
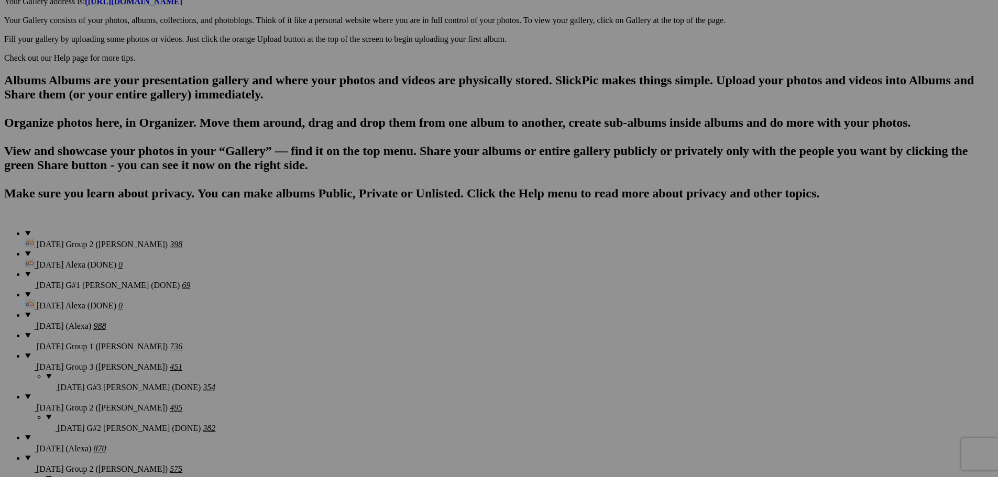
scroll to position [628, 0]
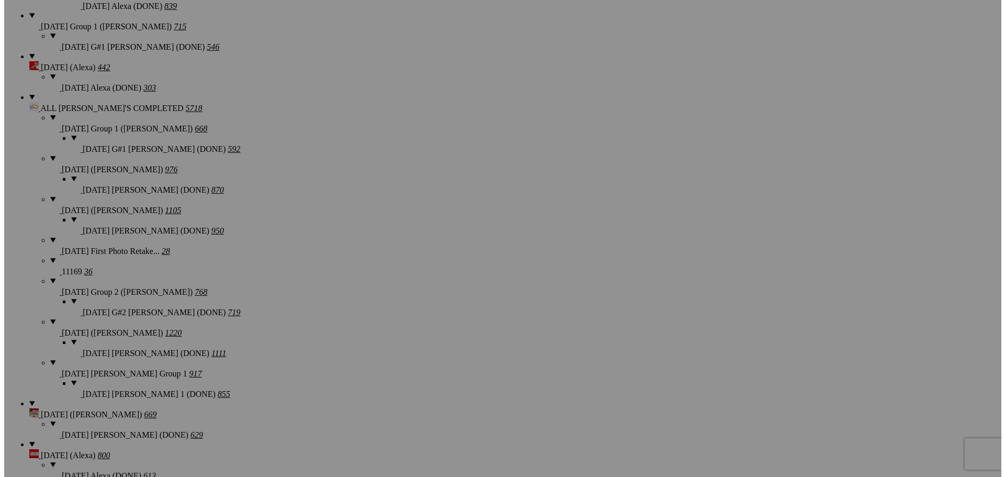
scroll to position [1466, 0]
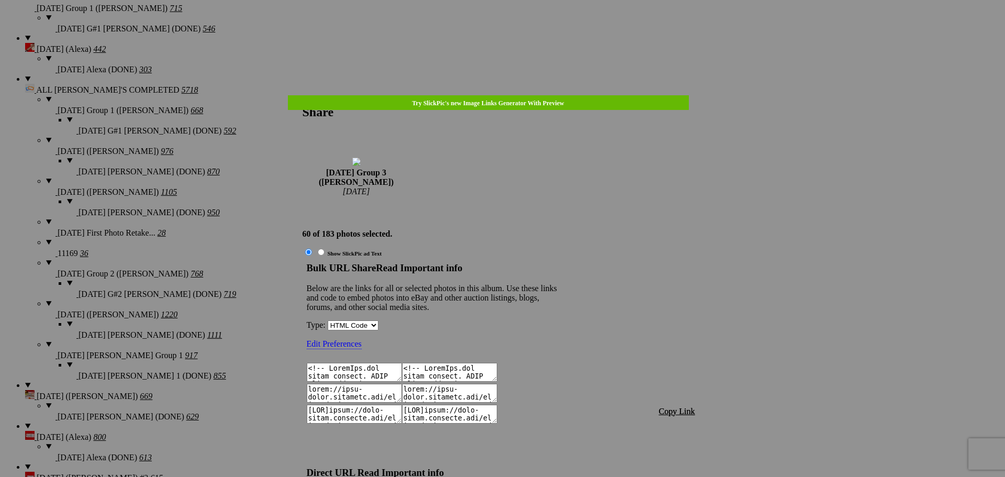
click at [676, 407] on span "Copy Link" at bounding box center [677, 411] width 36 height 9
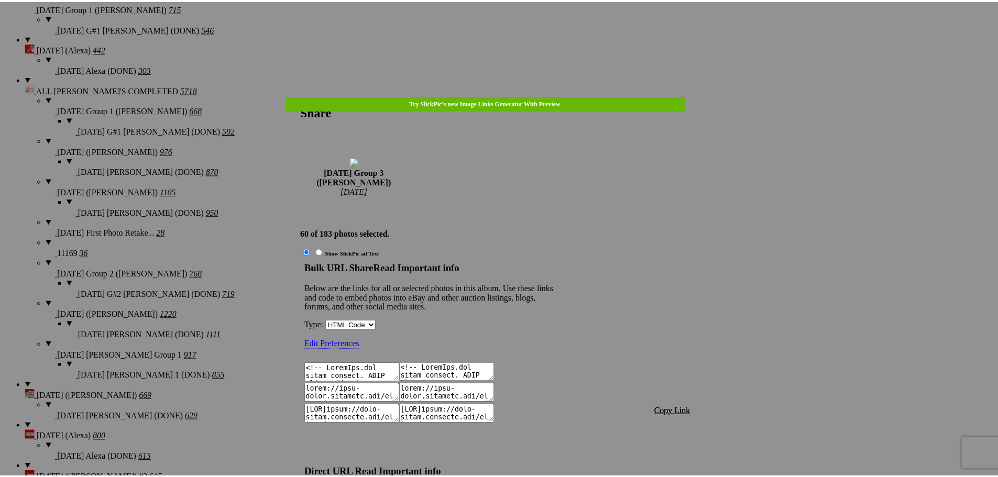
scroll to position [2002, 0]
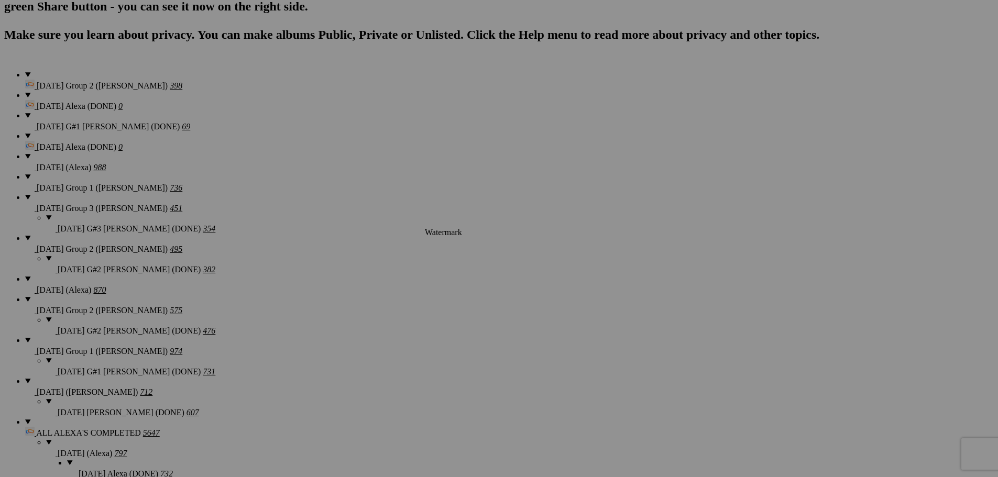
scroll to position [681, 0]
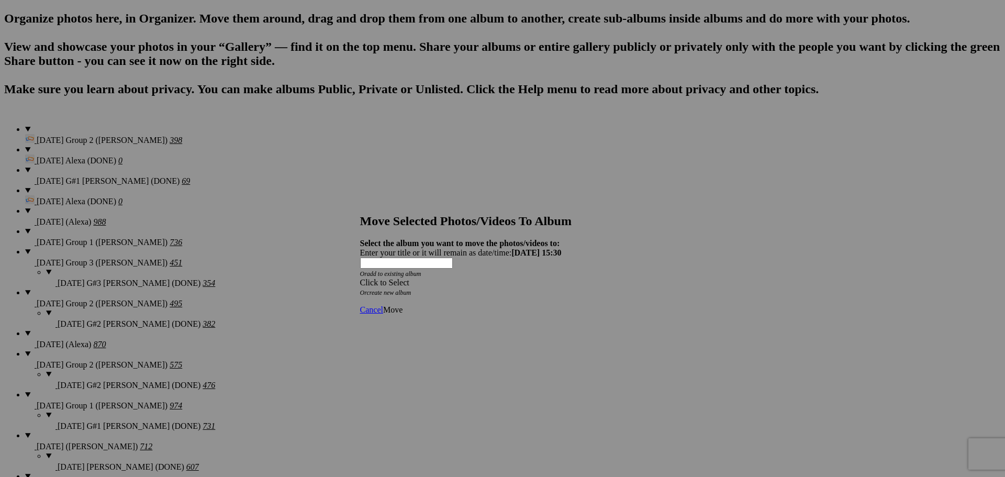
click at [481, 278] on div "Click to Select" at bounding box center [499, 282] width 278 height 9
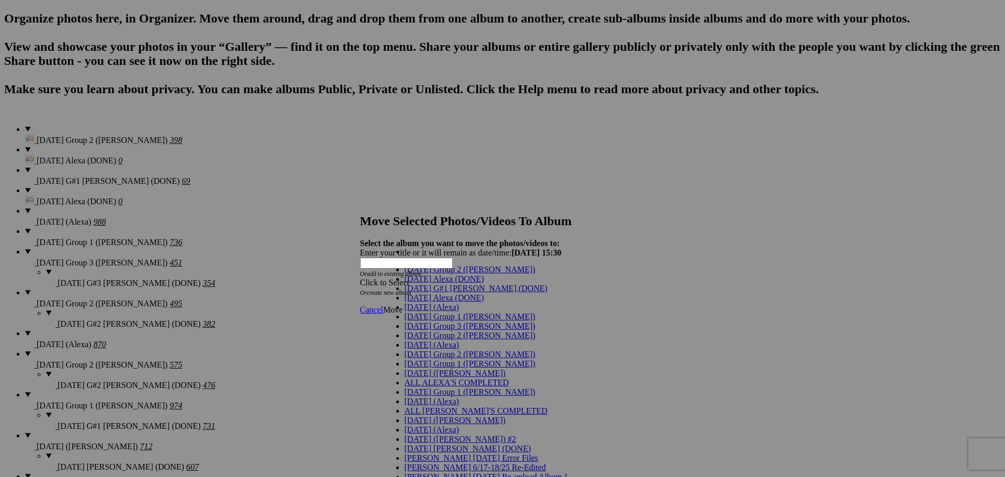
click at [431, 330] on span "[DATE] Group 3 ([PERSON_NAME])" at bounding box center [470, 326] width 131 height 9
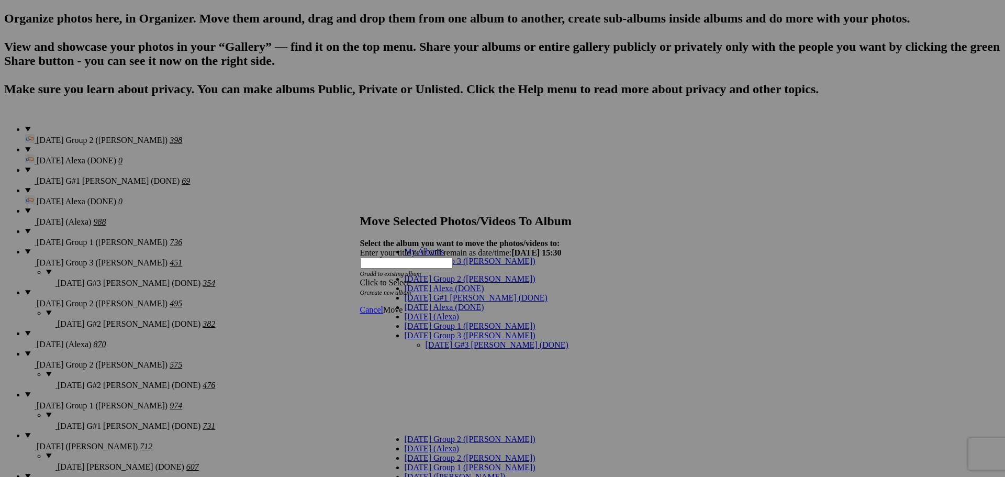
click at [442, 340] on link "[DATE] G#3 [PERSON_NAME] (DONE)" at bounding box center [497, 344] width 143 height 9
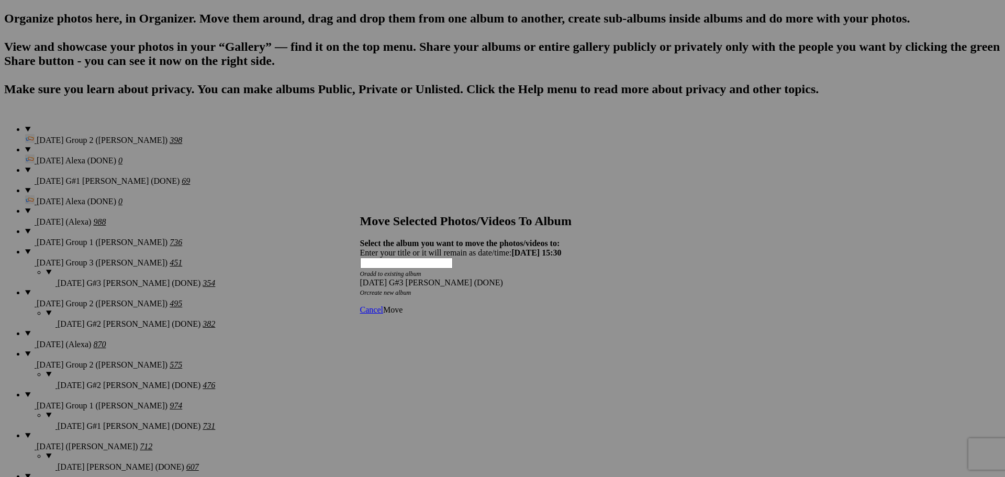
click at [403, 305] on span "Move" at bounding box center [392, 309] width 19 height 9
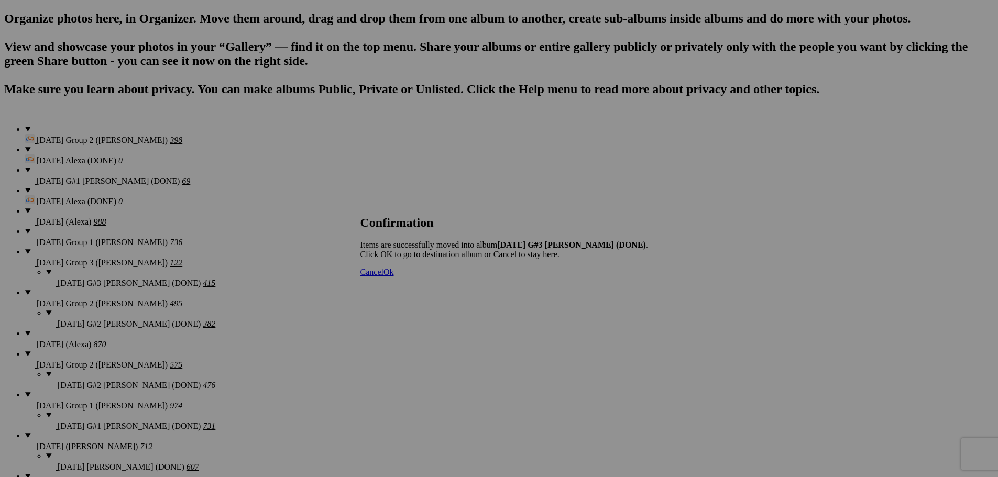
click at [383, 276] on span "Cancel" at bounding box center [371, 272] width 23 height 9
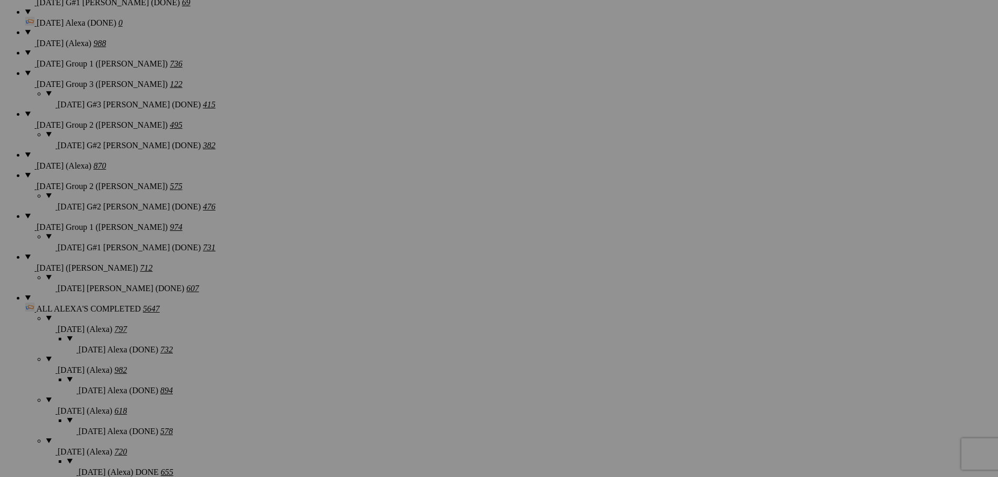
scroll to position [832, 0]
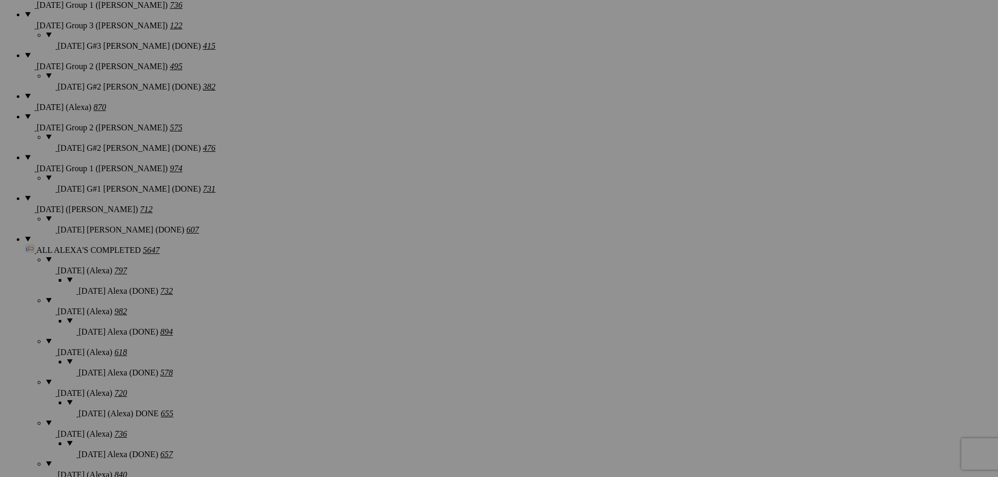
scroll to position [937, 0]
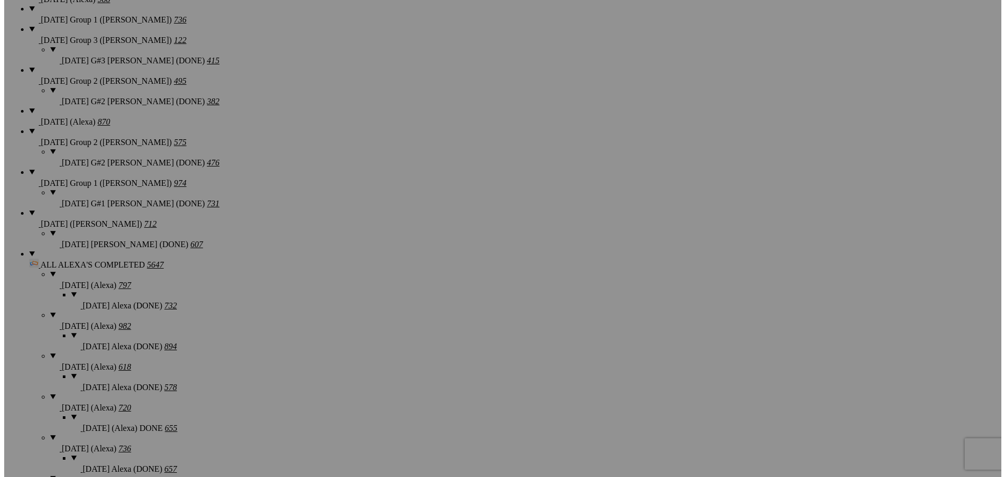
scroll to position [884, 0]
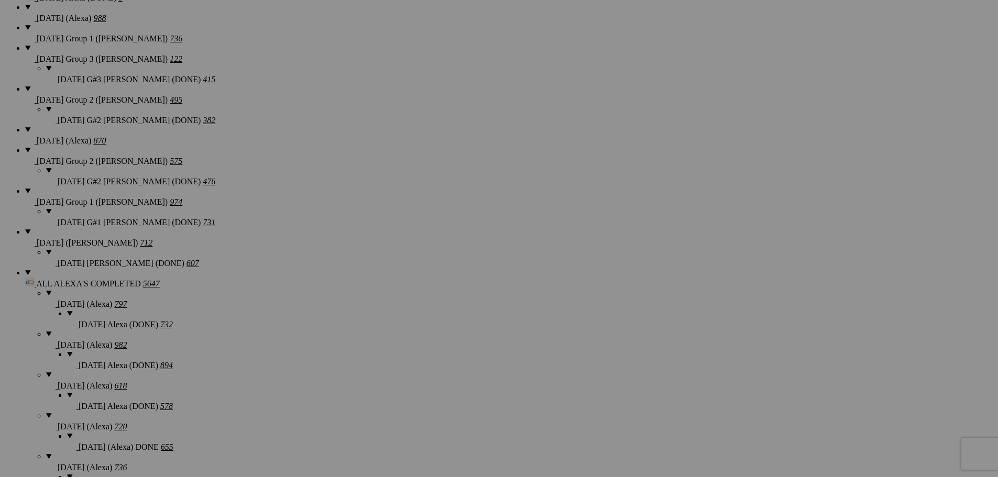
type textarea "<!-- SlickPic.com image hosting. HTML Bulk Share code Starts Here --> <div styl…"
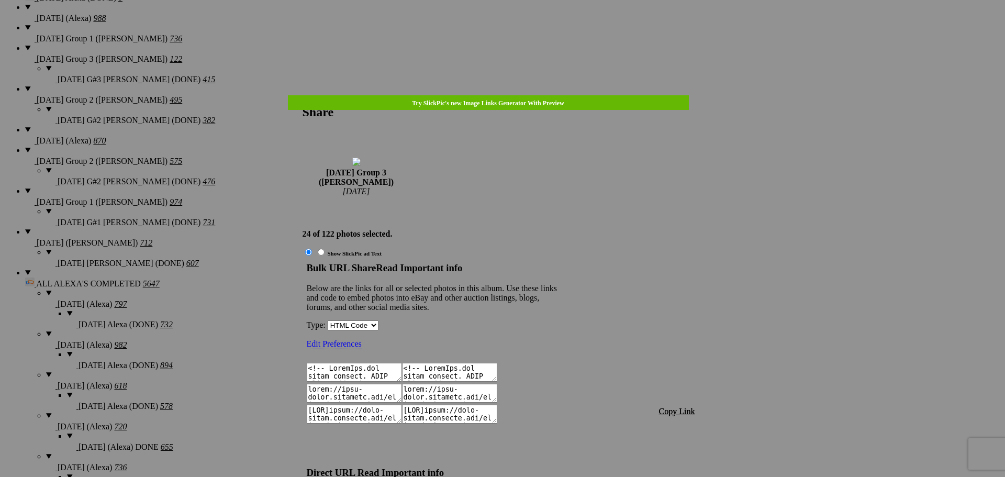
click at [674, 407] on span "Copy Link" at bounding box center [677, 411] width 36 height 9
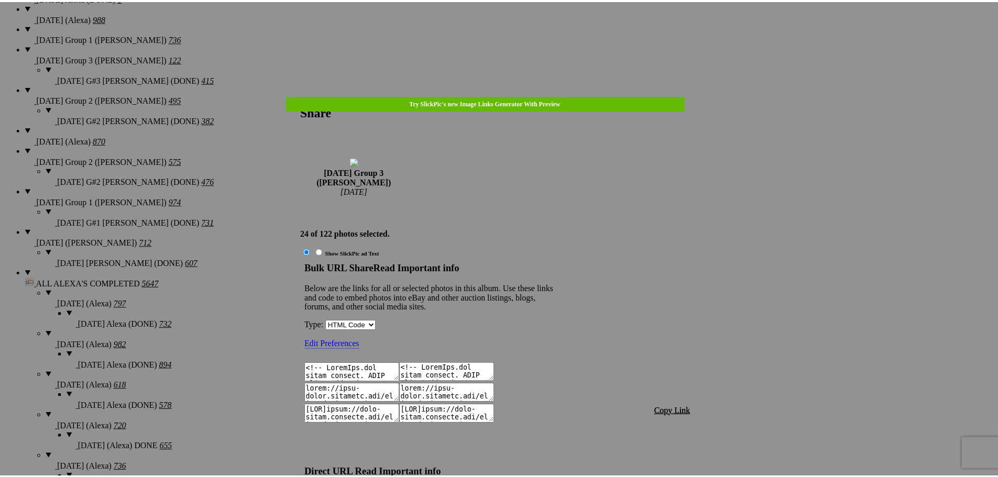
scroll to position [796, 0]
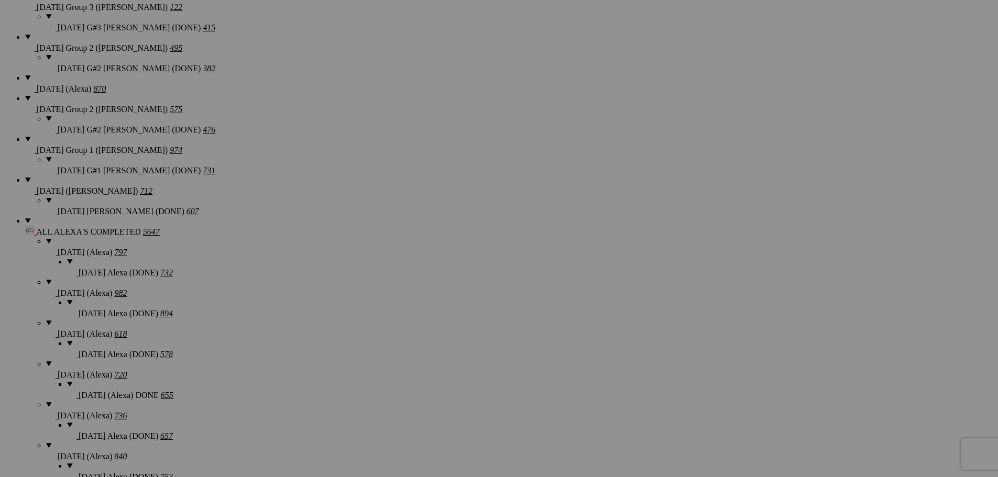
scroll to position [937, 0]
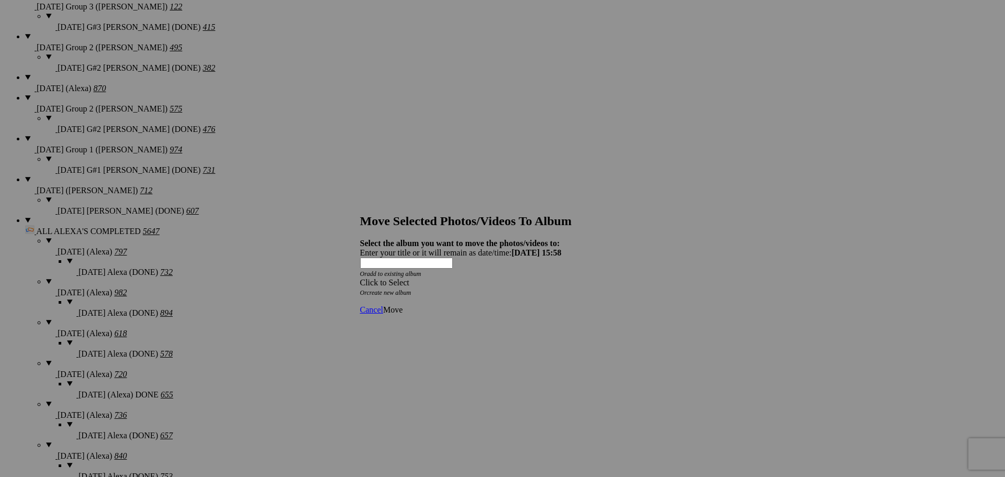
click at [360, 278] on span at bounding box center [360, 282] width 0 height 9
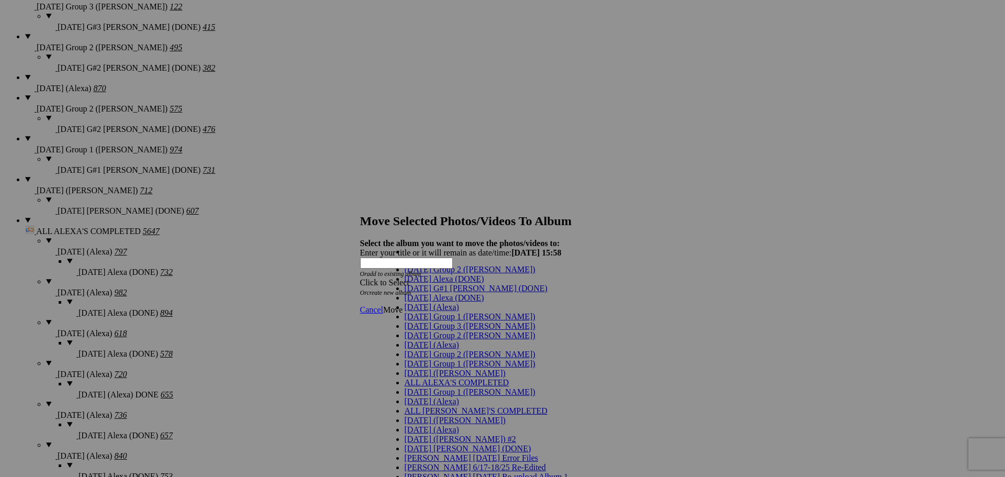
click at [443, 330] on span "[DATE] Group 3 ([PERSON_NAME])" at bounding box center [470, 326] width 131 height 9
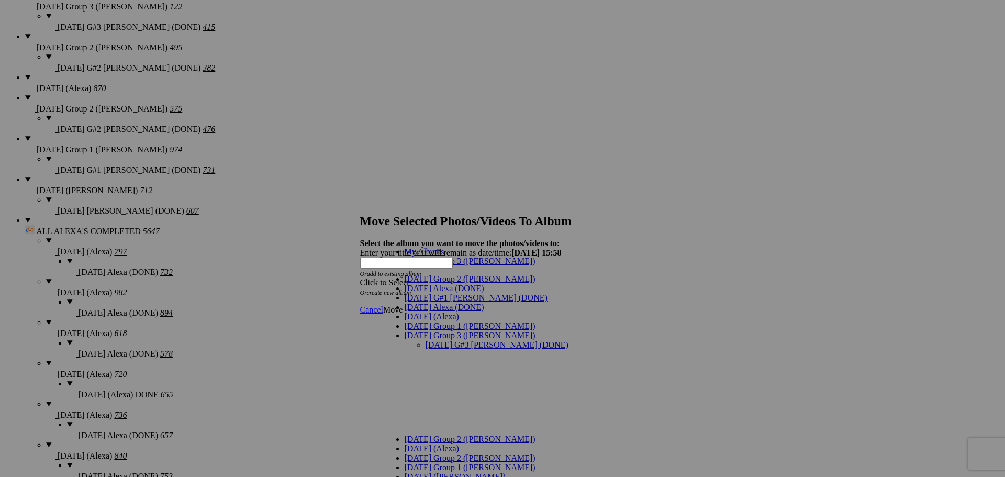
click at [457, 340] on link "[DATE] G#3 [PERSON_NAME] (DONE)" at bounding box center [497, 344] width 143 height 9
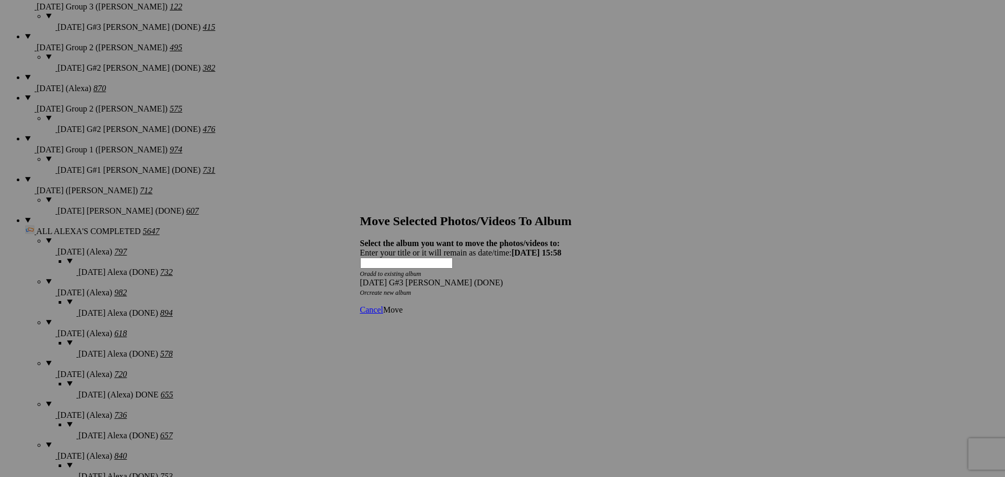
click at [403, 305] on span "Move" at bounding box center [392, 309] width 19 height 9
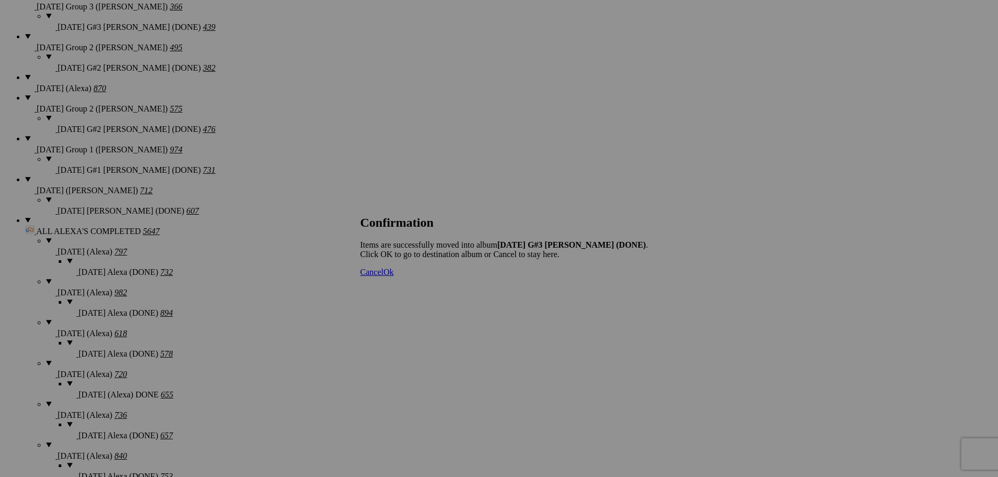
click at [383, 276] on span "Cancel" at bounding box center [371, 272] width 23 height 9
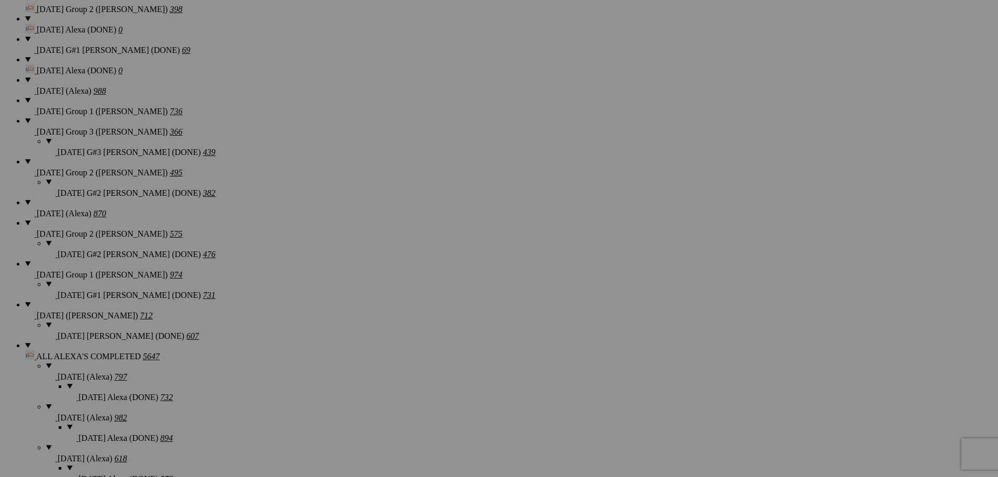
scroll to position [800, 0]
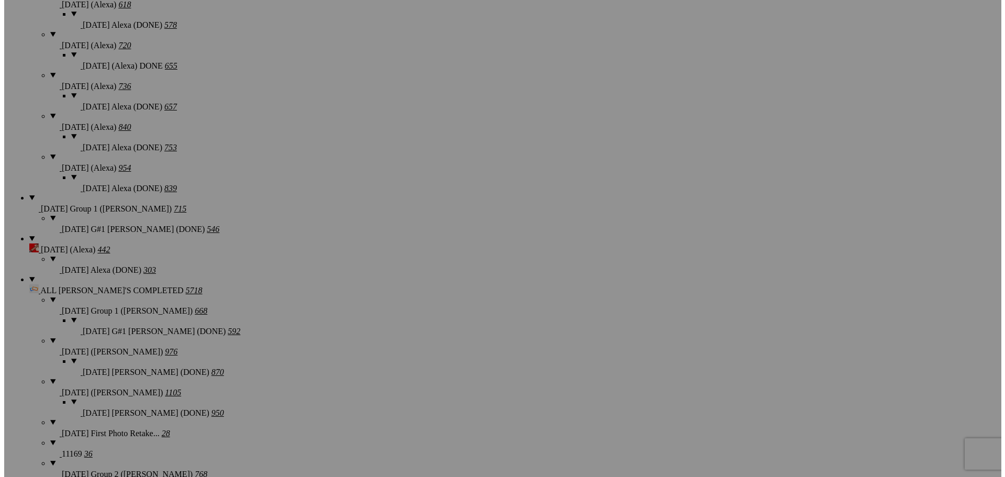
scroll to position [1271, 0]
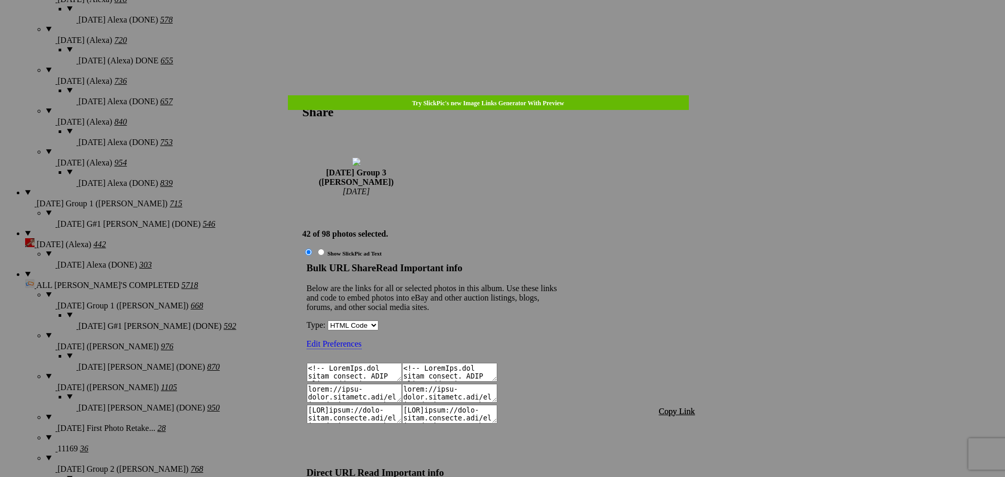
click at [681, 407] on span "Copy Link" at bounding box center [677, 411] width 36 height 9
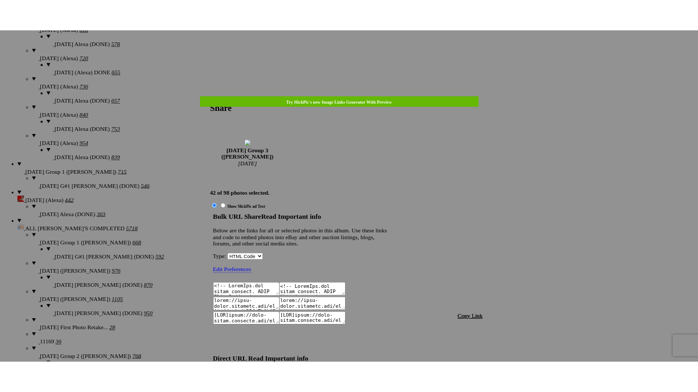
scroll to position [1056, 0]
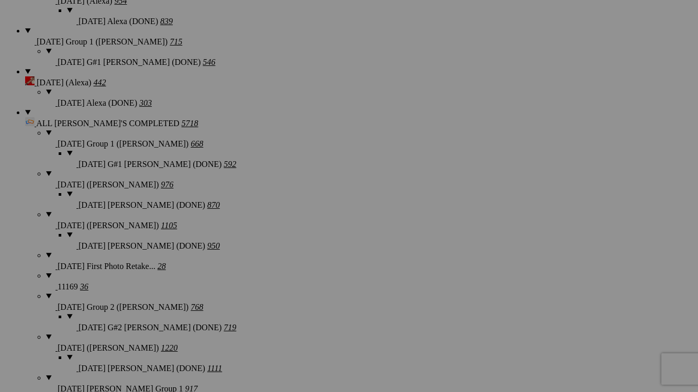
scroll to position [1480, 0]
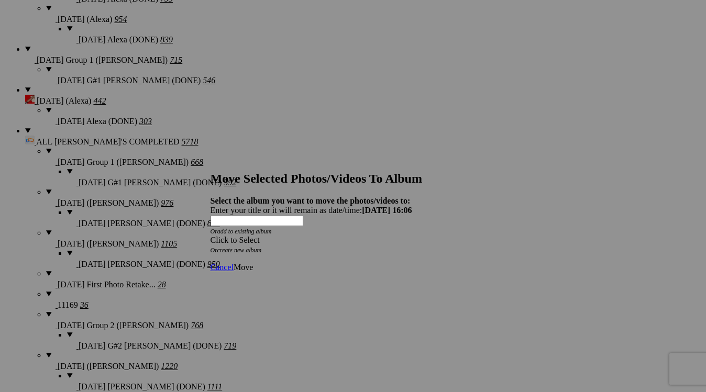
click at [334, 236] on div "Click to Select" at bounding box center [350, 240] width 278 height 9
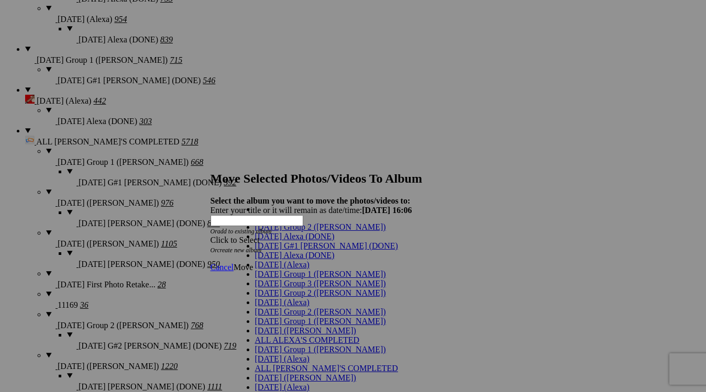
click at [281, 288] on span "[DATE] Group 3 ([PERSON_NAME])" at bounding box center [320, 283] width 131 height 9
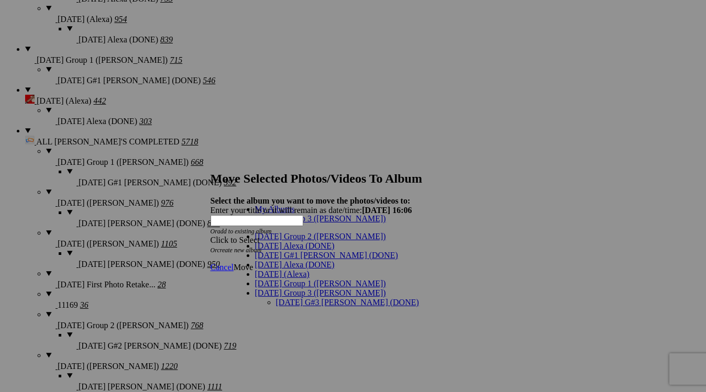
click at [291, 298] on link "[DATE] G#3 [PERSON_NAME] (DONE)" at bounding box center [347, 302] width 143 height 9
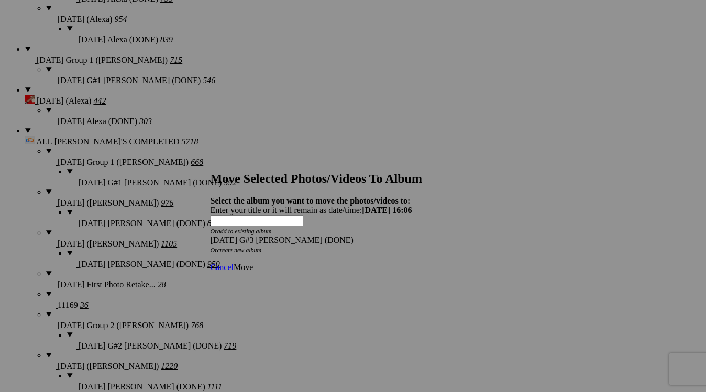
click at [253, 263] on span "Move" at bounding box center [243, 267] width 19 height 9
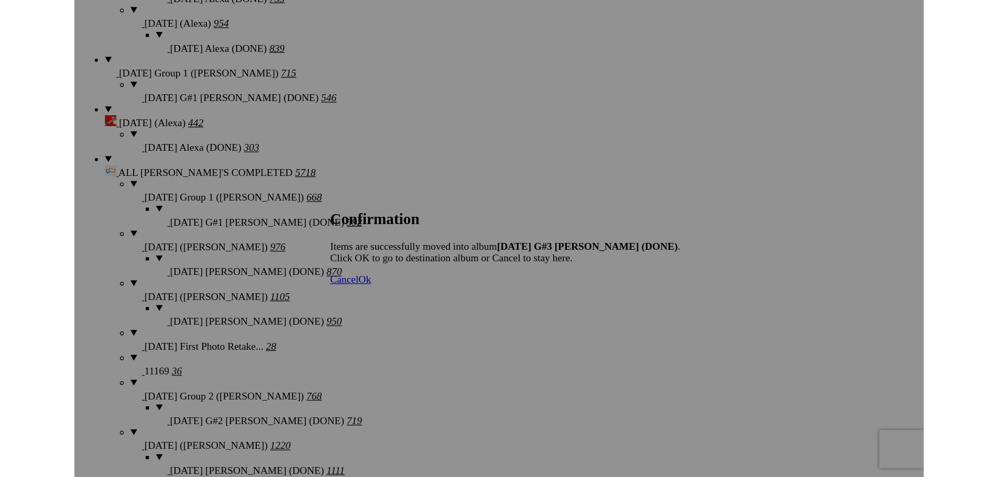
scroll to position [739, 0]
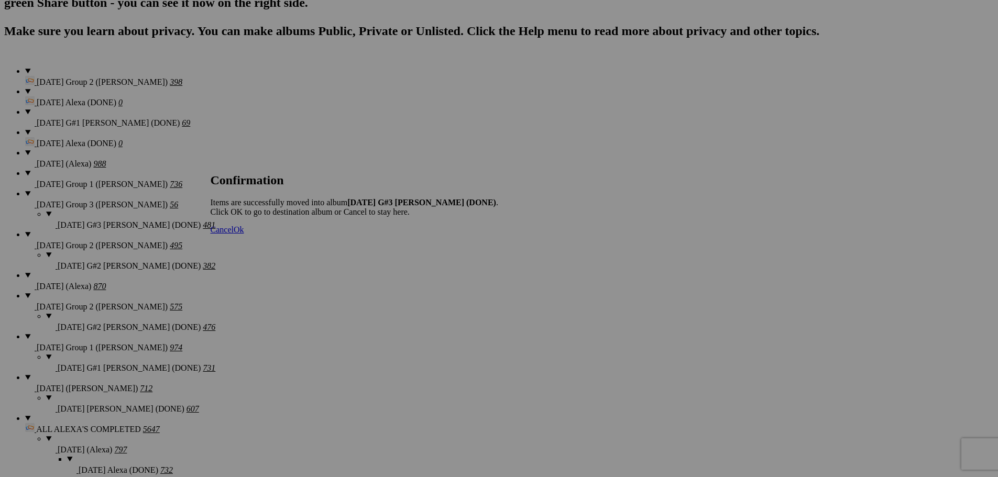
click at [234, 234] on span "Cancel" at bounding box center [222, 229] width 23 height 9
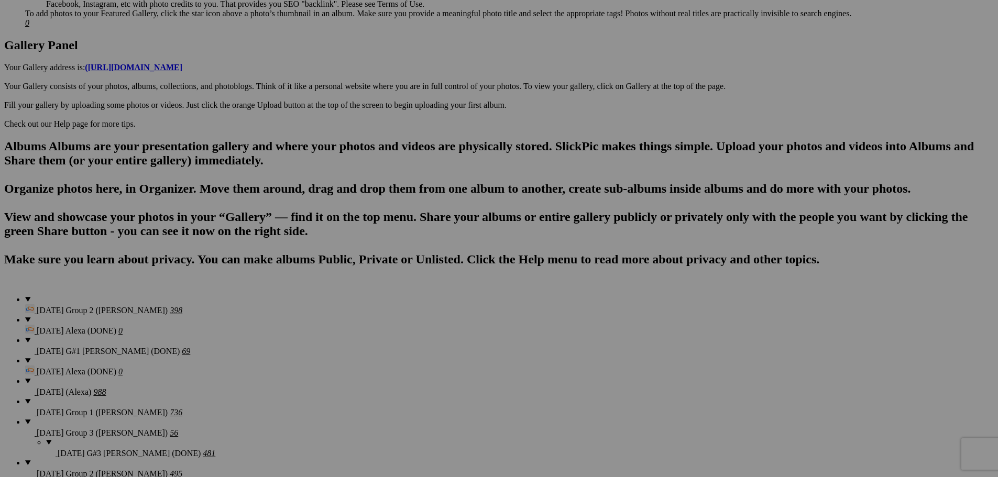
scroll to position [529, 0]
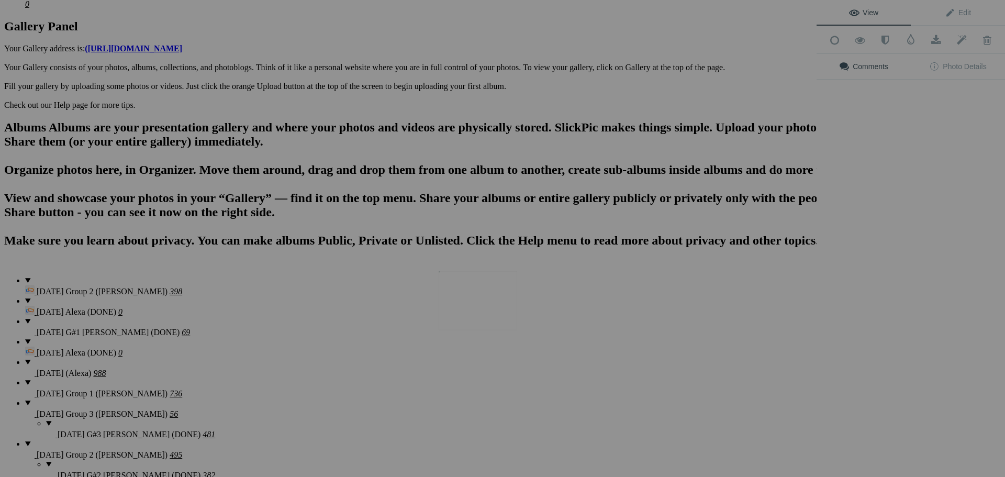
click at [471, 314] on img at bounding box center [478, 300] width 79 height 59
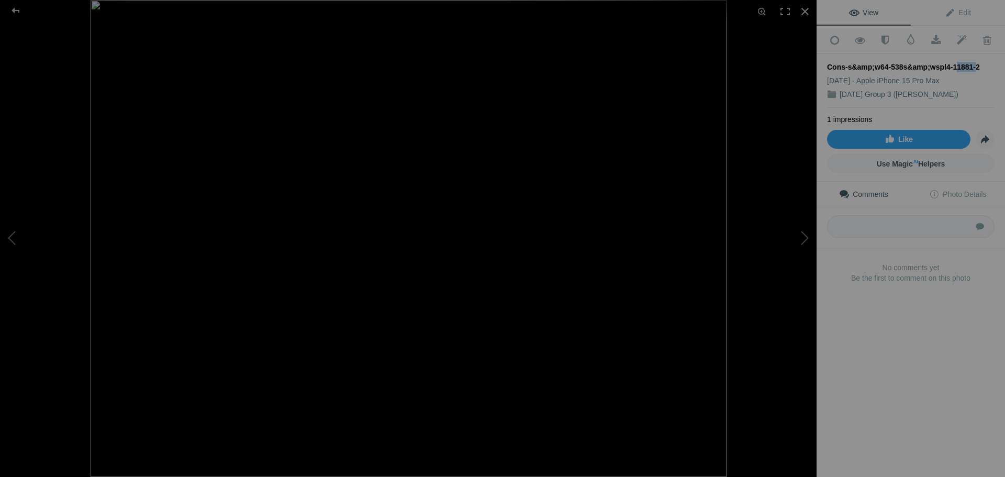
drag, startPoint x: 971, startPoint y: 64, endPoint x: 952, endPoint y: 64, distance: 19.4
click at [952, 64] on div "Cons-s&amp;w64-538s&amp;wspl4-11881-2" at bounding box center [911, 67] width 168 height 10
copy div "11881"
click at [805, 9] on div at bounding box center [805, 11] width 23 height 23
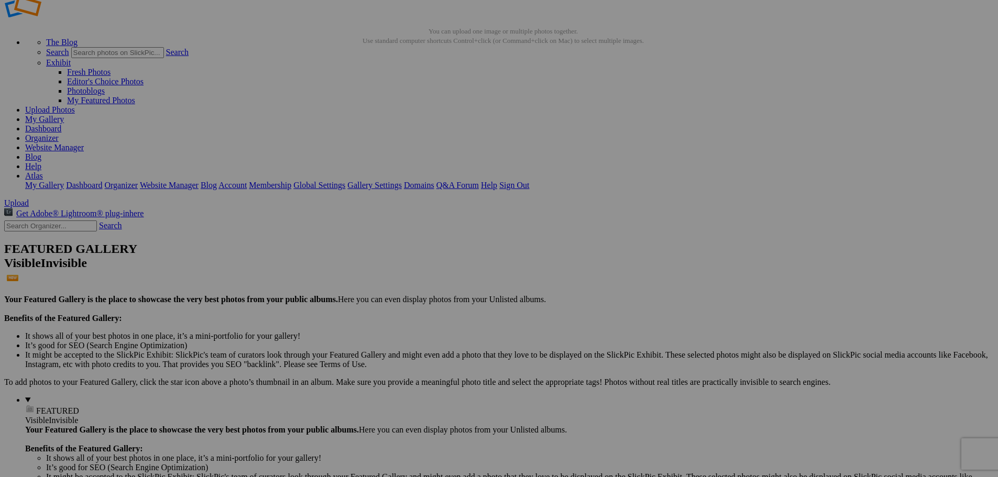
scroll to position [0, 0]
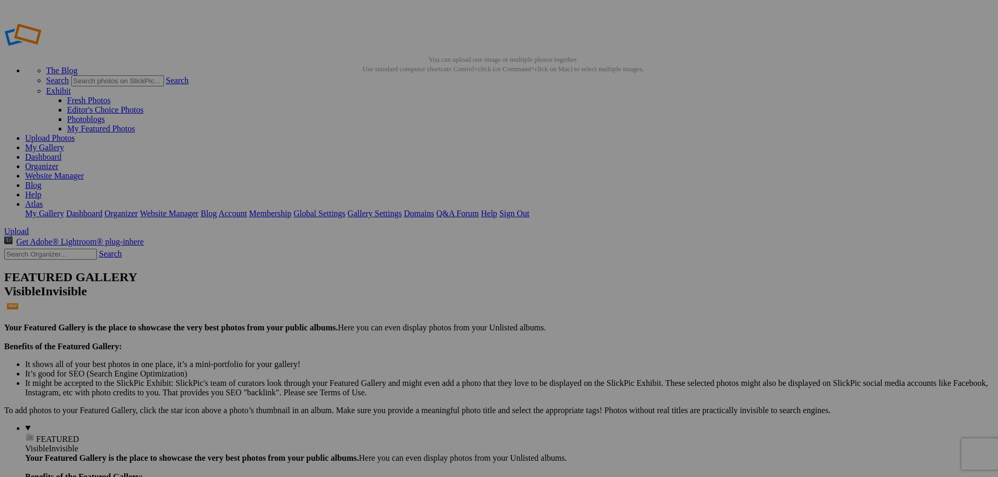
click at [65, 249] on input "text" at bounding box center [50, 254] width 93 height 11
paste input "11881"
type input "11881"
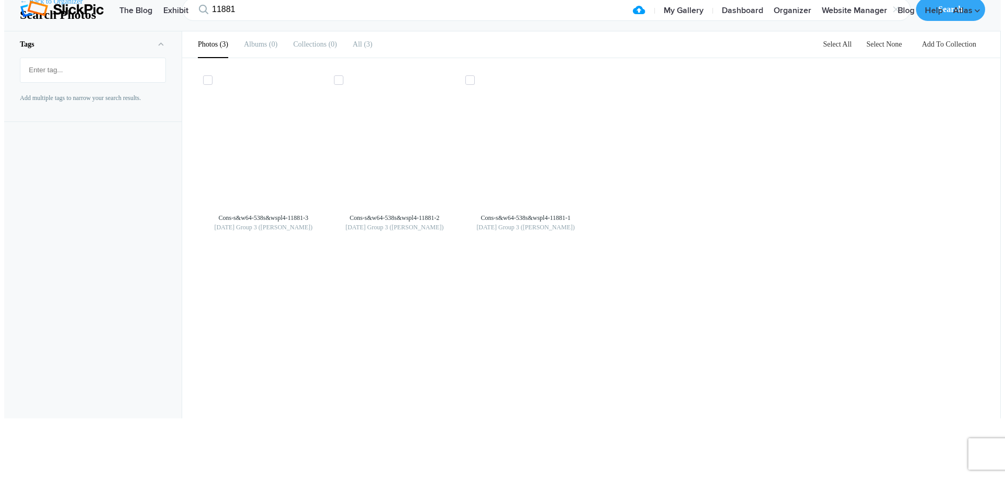
click at [51, 7] on link "← Back to Organizer" at bounding box center [51, 1] width 63 height 10
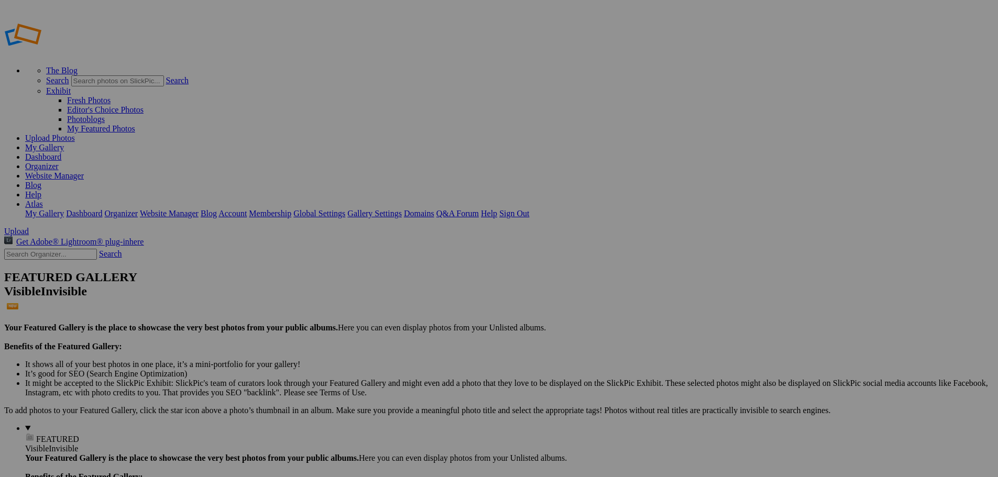
paste input "11881"
type input "11881"
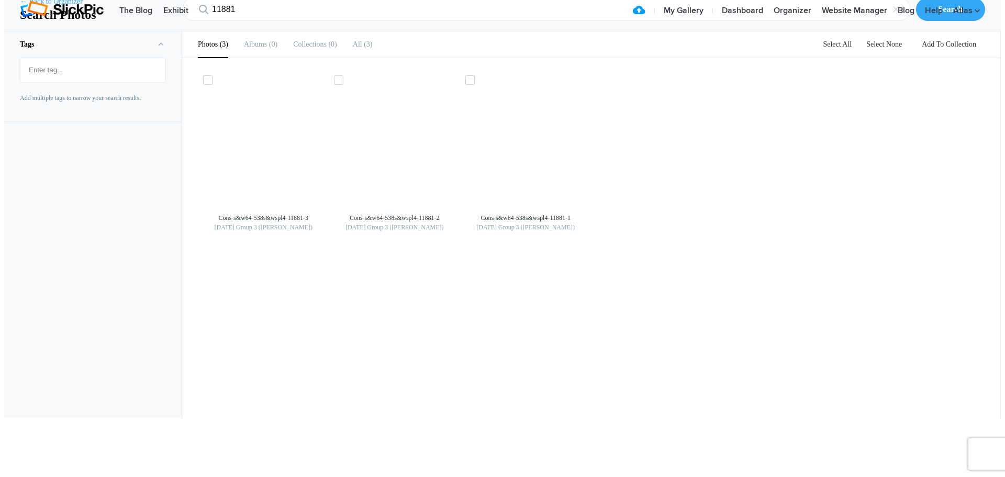
click at [35, 7] on link "← Back to Organizer" at bounding box center [51, 1] width 63 height 10
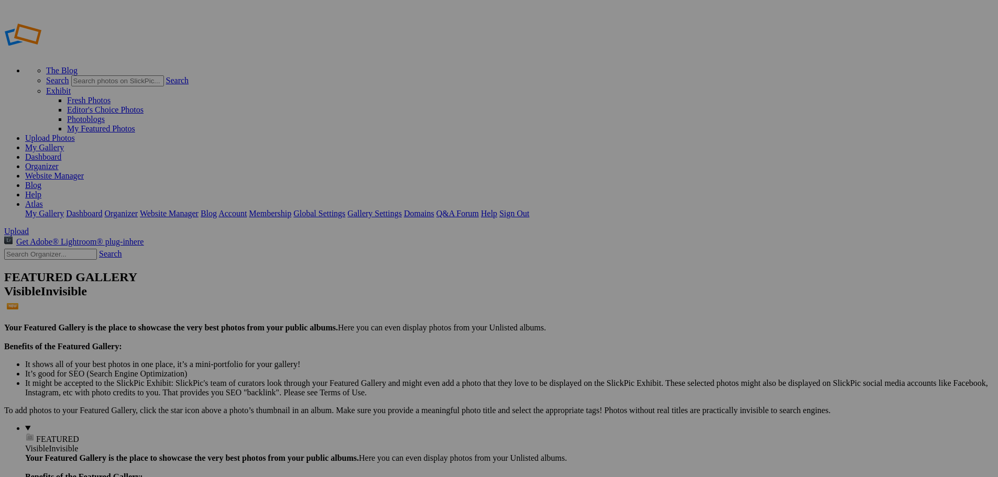
paste input "11881"
type input "11881"
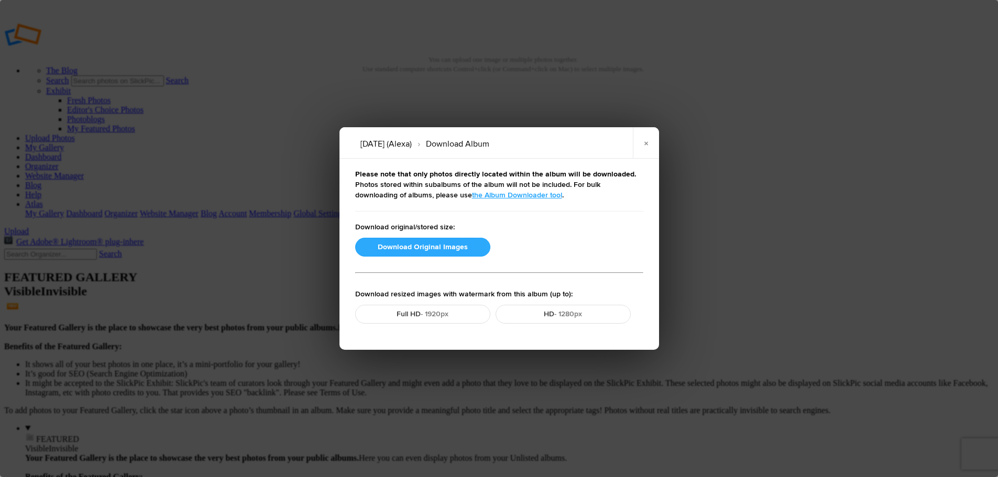
click at [405, 249] on button "Download Original Images" at bounding box center [422, 247] width 135 height 19
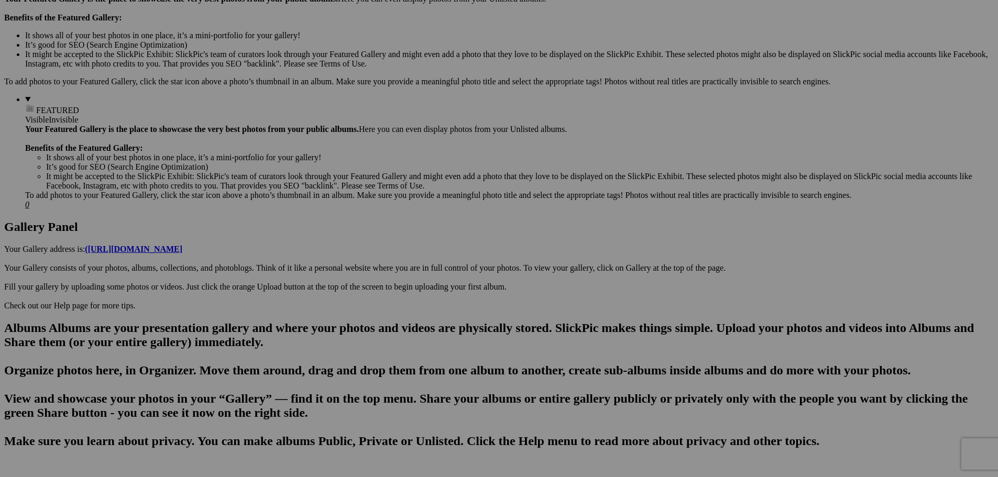
scroll to position [419, 0]
